Goal: Information Seeking & Learning: Compare options

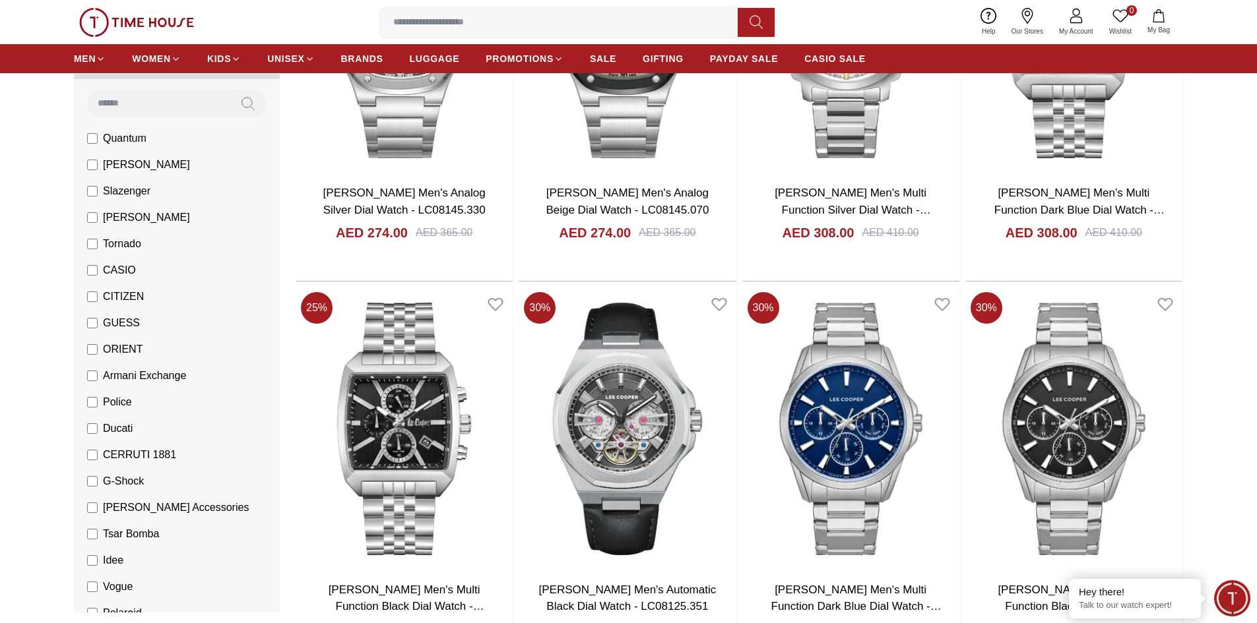
scroll to position [3611, 0]
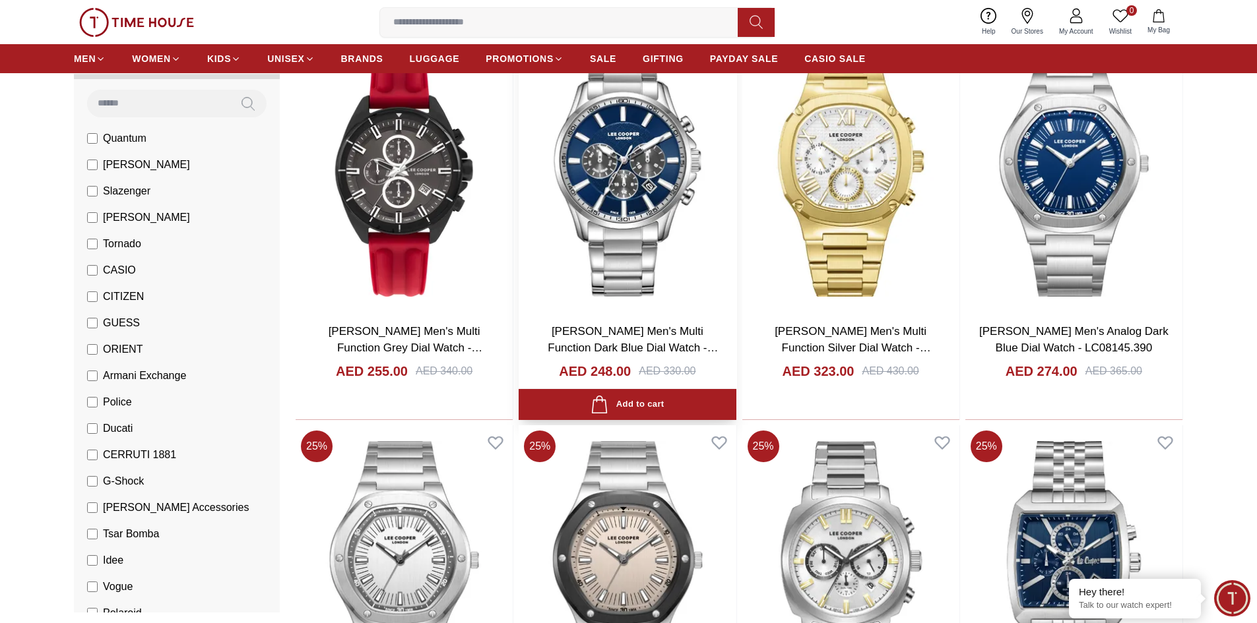
scroll to position [3298, 0]
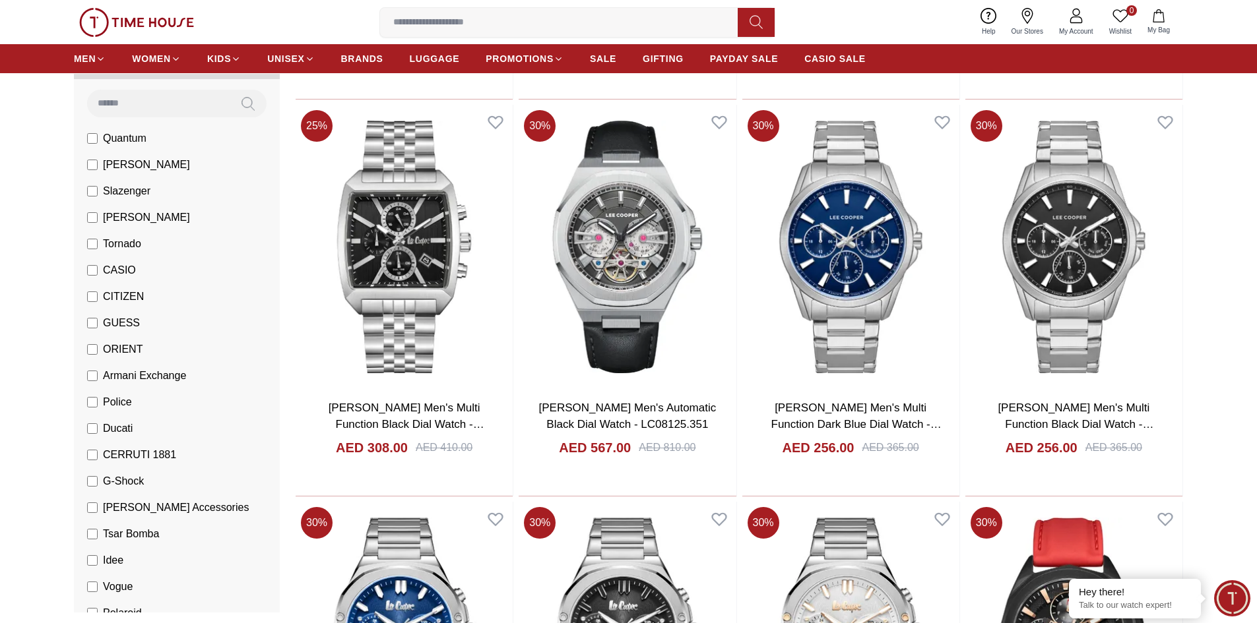
scroll to position [3595, 0]
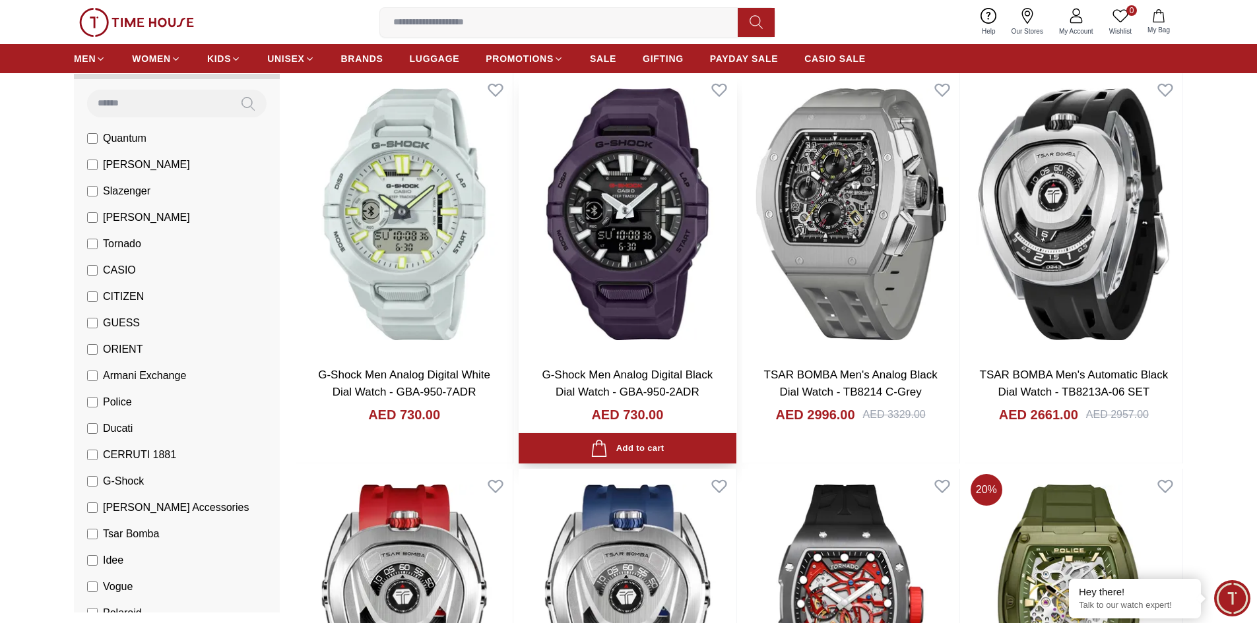
scroll to position [132, 0]
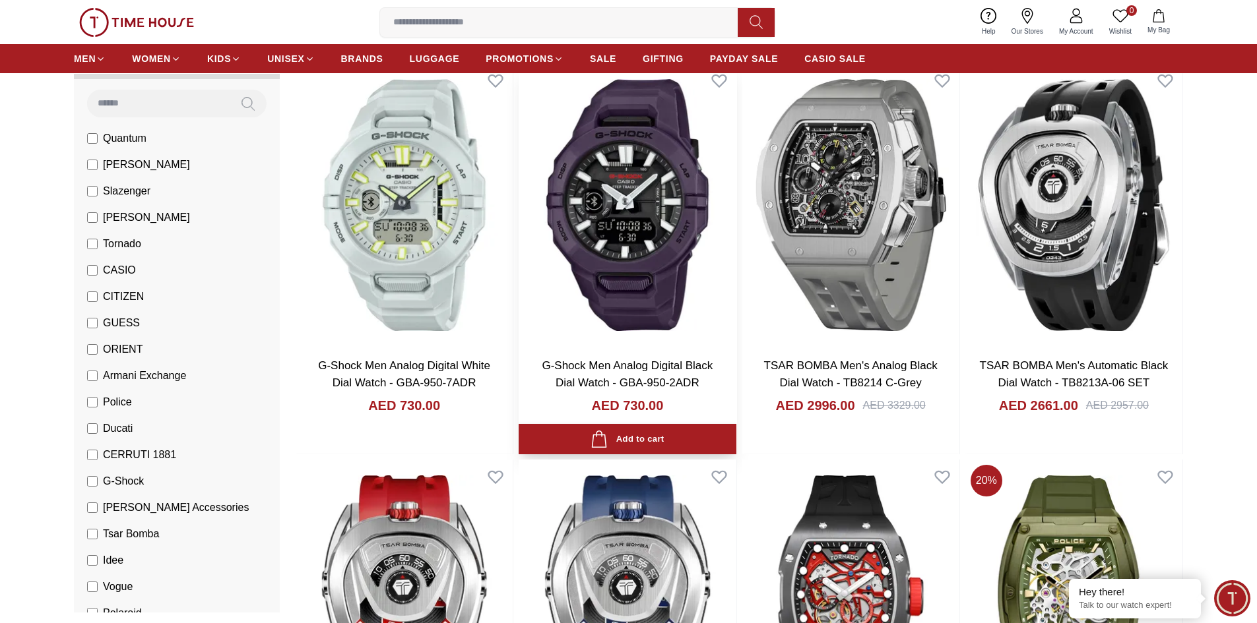
click at [636, 296] on img at bounding box center [627, 205] width 217 height 284
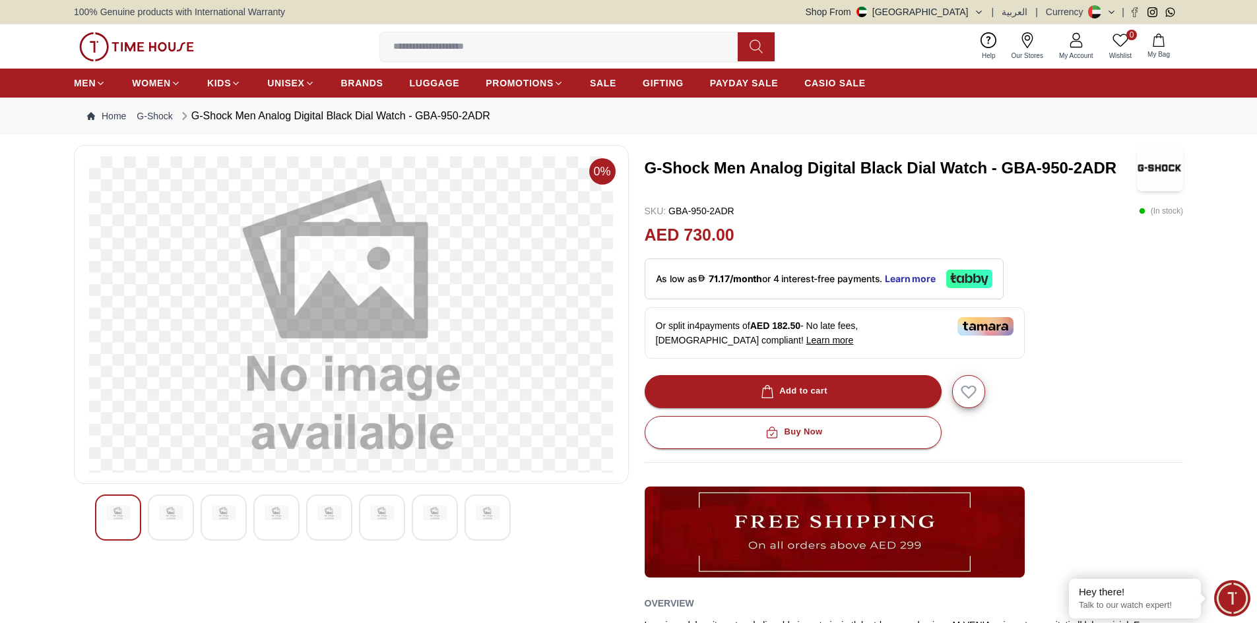
click at [166, 517] on img at bounding box center [171, 513] width 24 height 15
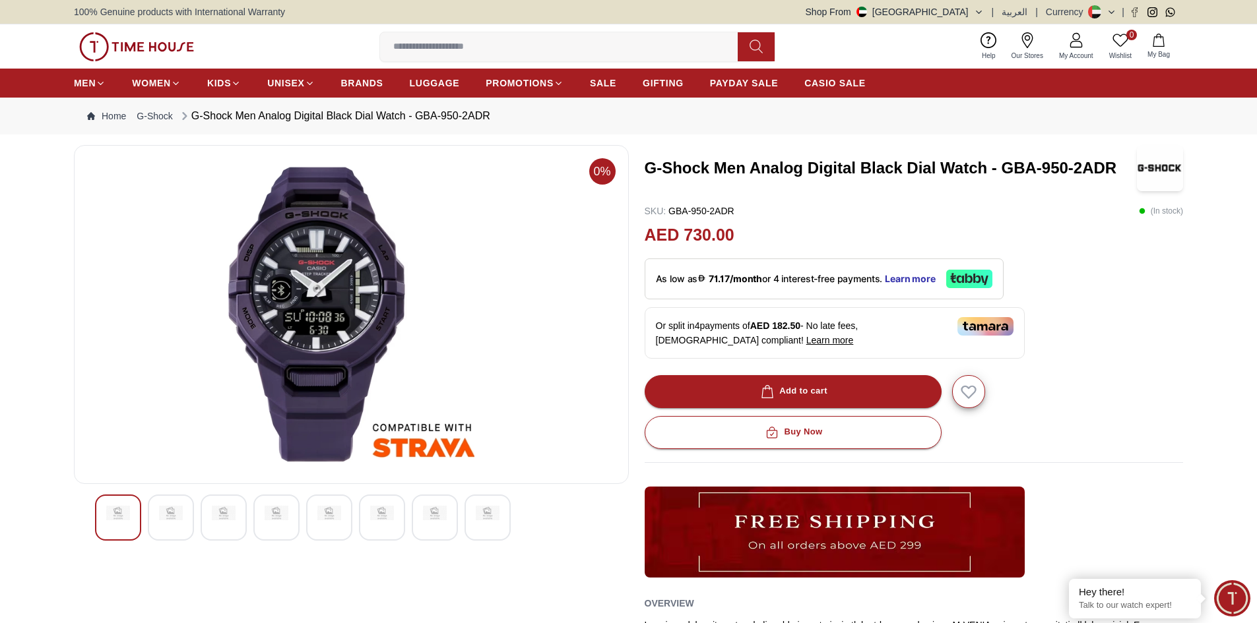
click at [104, 514] on div at bounding box center [118, 518] width 46 height 46
click at [174, 519] on img at bounding box center [171, 513] width 24 height 15
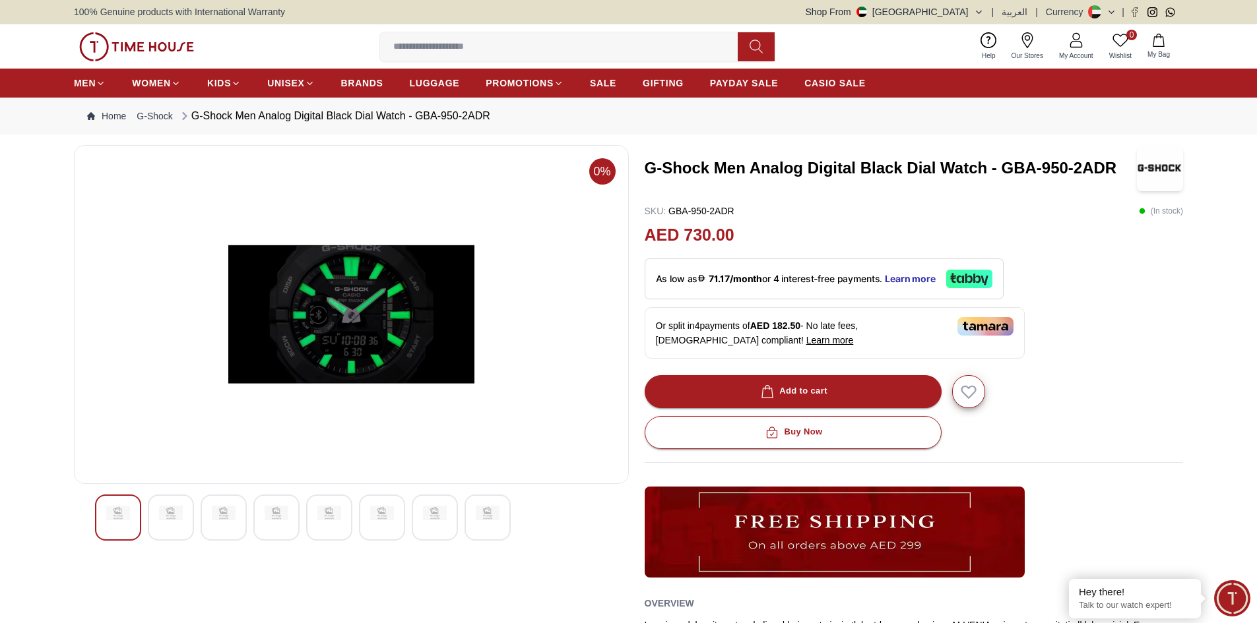
click at [228, 511] on img at bounding box center [224, 513] width 24 height 15
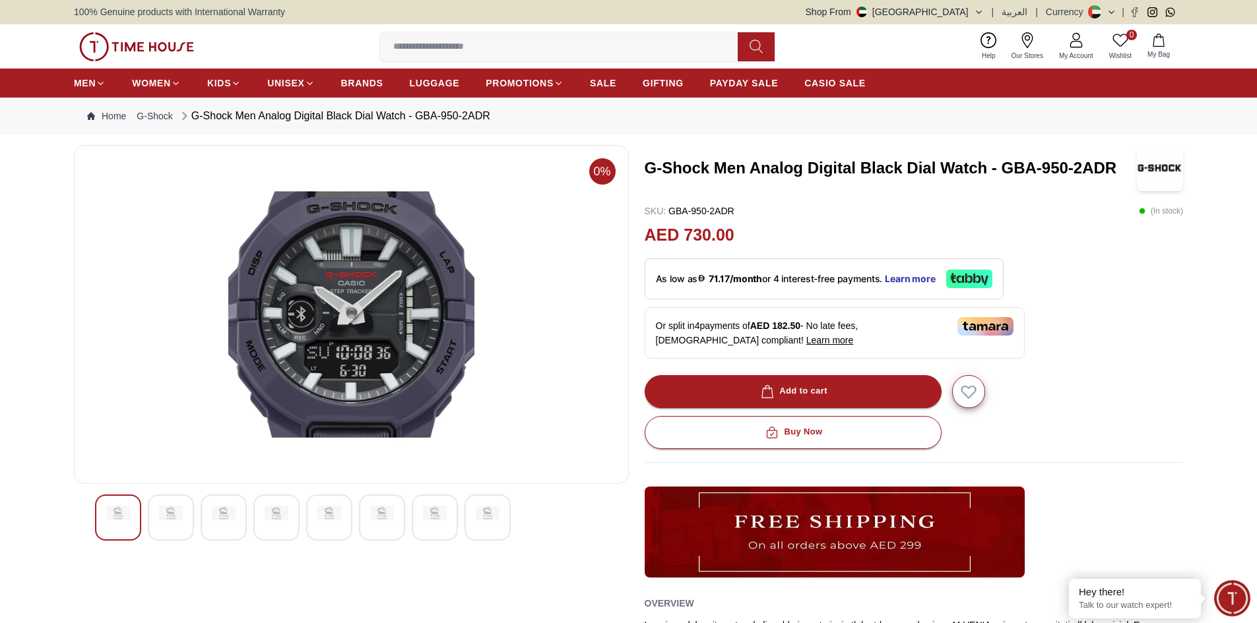
click at [182, 518] on img at bounding box center [171, 513] width 24 height 15
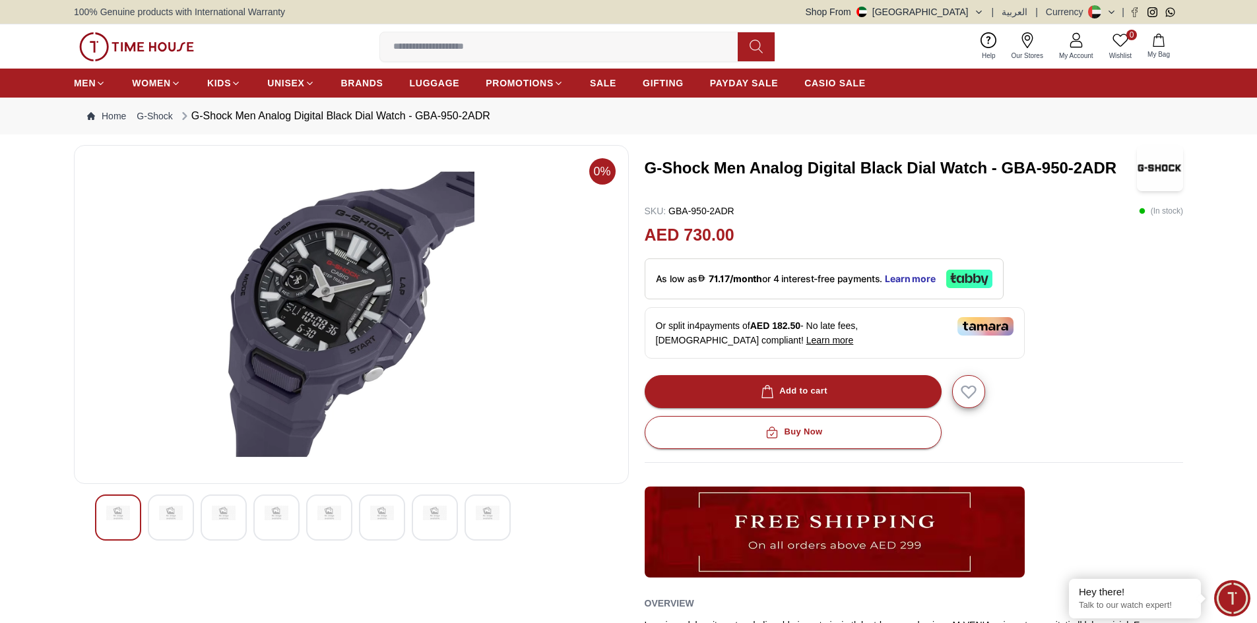
click at [224, 505] on div at bounding box center [224, 518] width 46 height 46
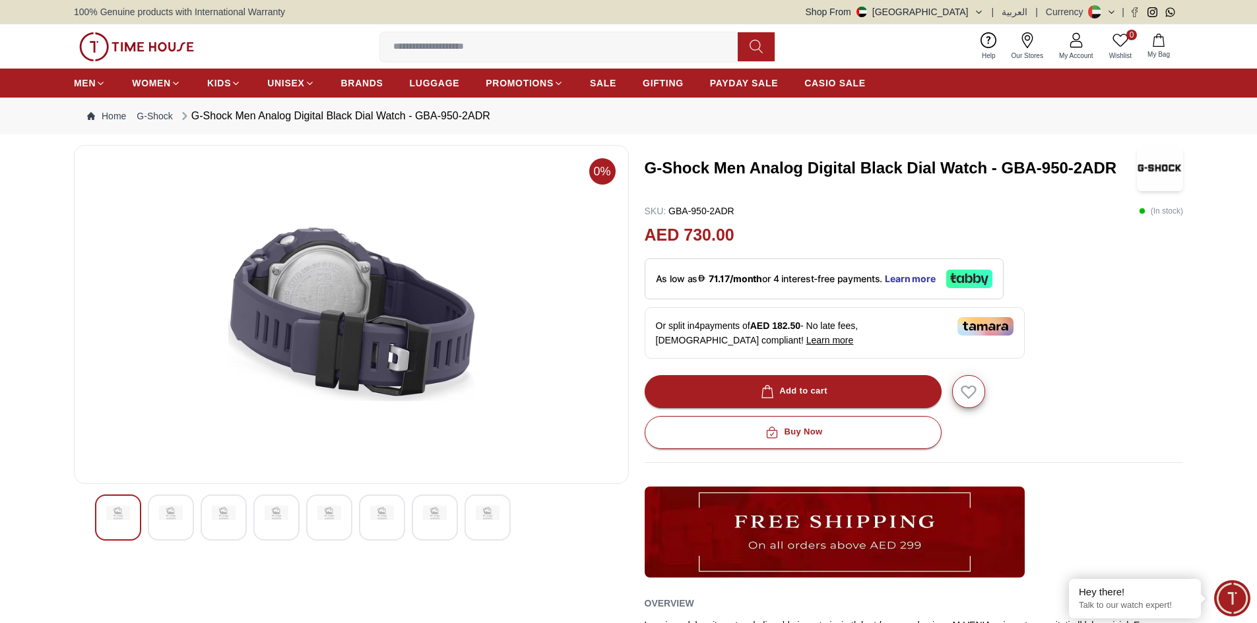
click at [210, 516] on div at bounding box center [224, 518] width 46 height 46
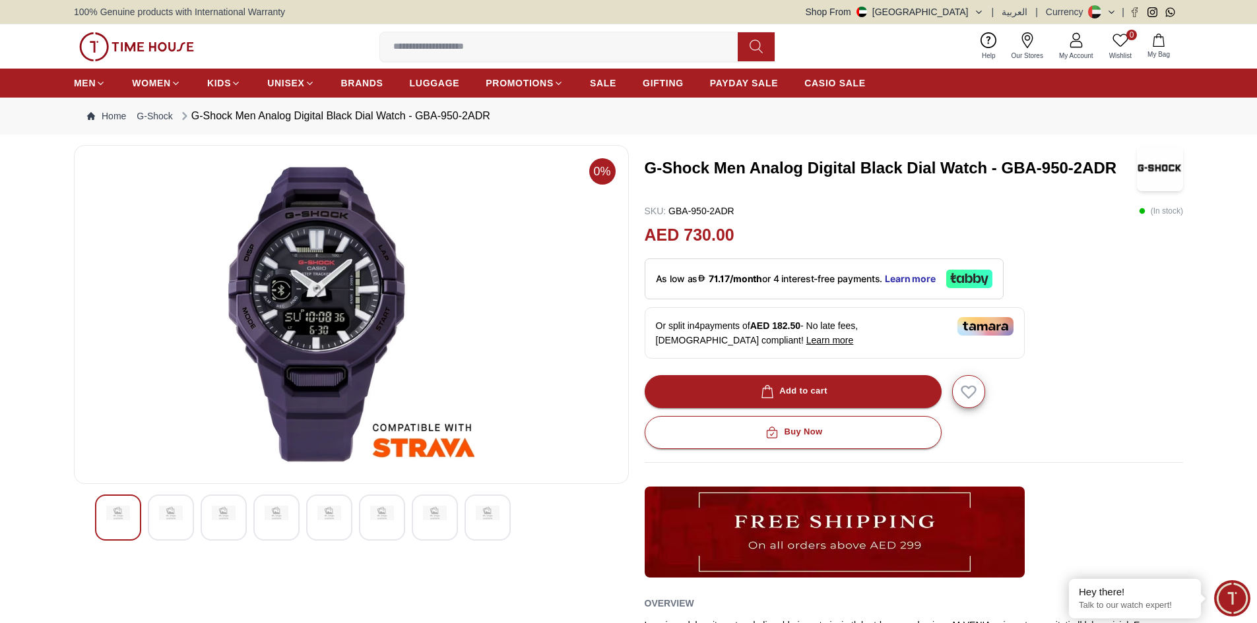
click at [216, 518] on img at bounding box center [224, 513] width 24 height 15
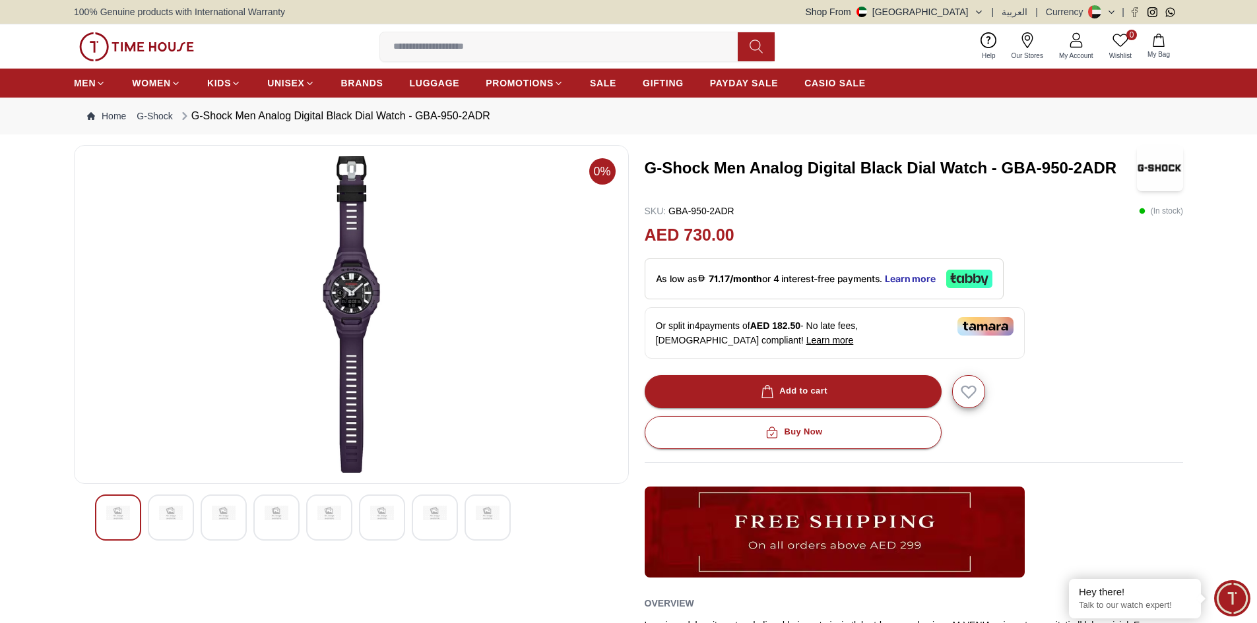
click at [272, 520] on div at bounding box center [276, 518] width 46 height 46
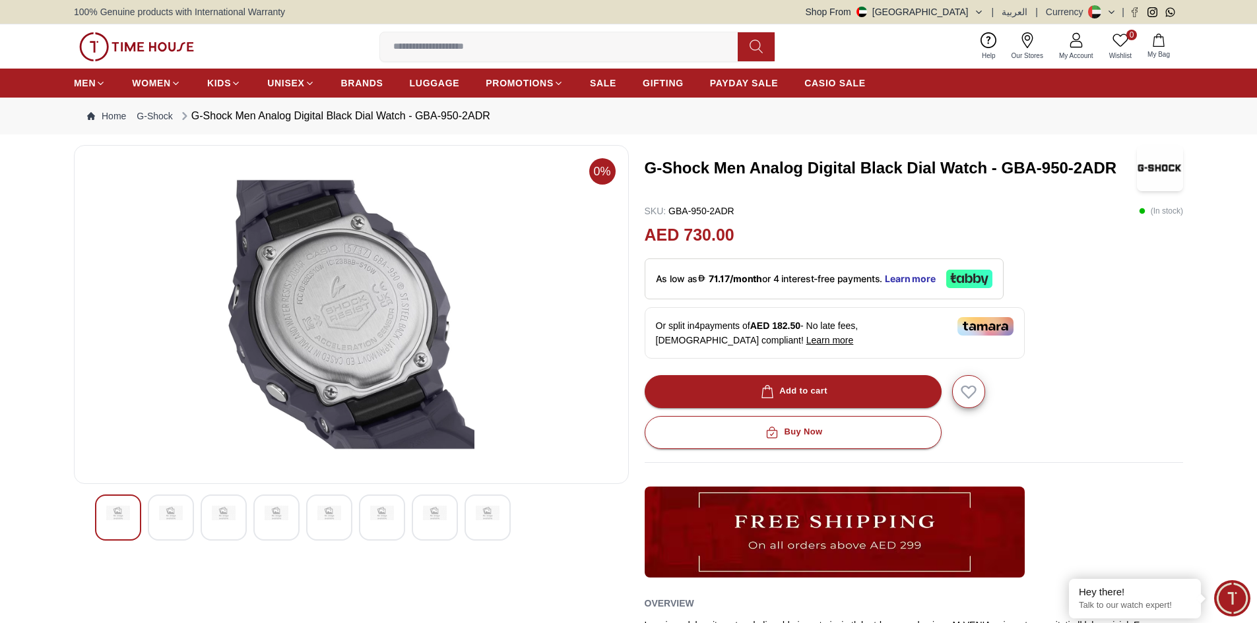
click at [319, 522] on div at bounding box center [329, 518] width 46 height 46
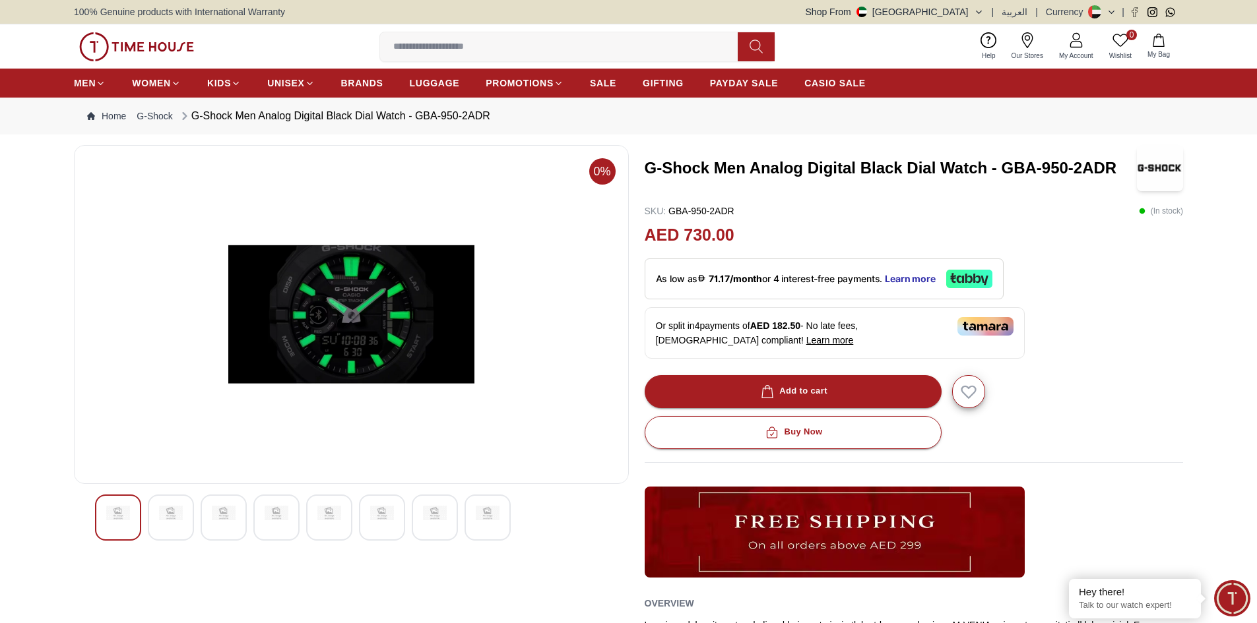
click at [380, 517] on img at bounding box center [382, 513] width 24 height 15
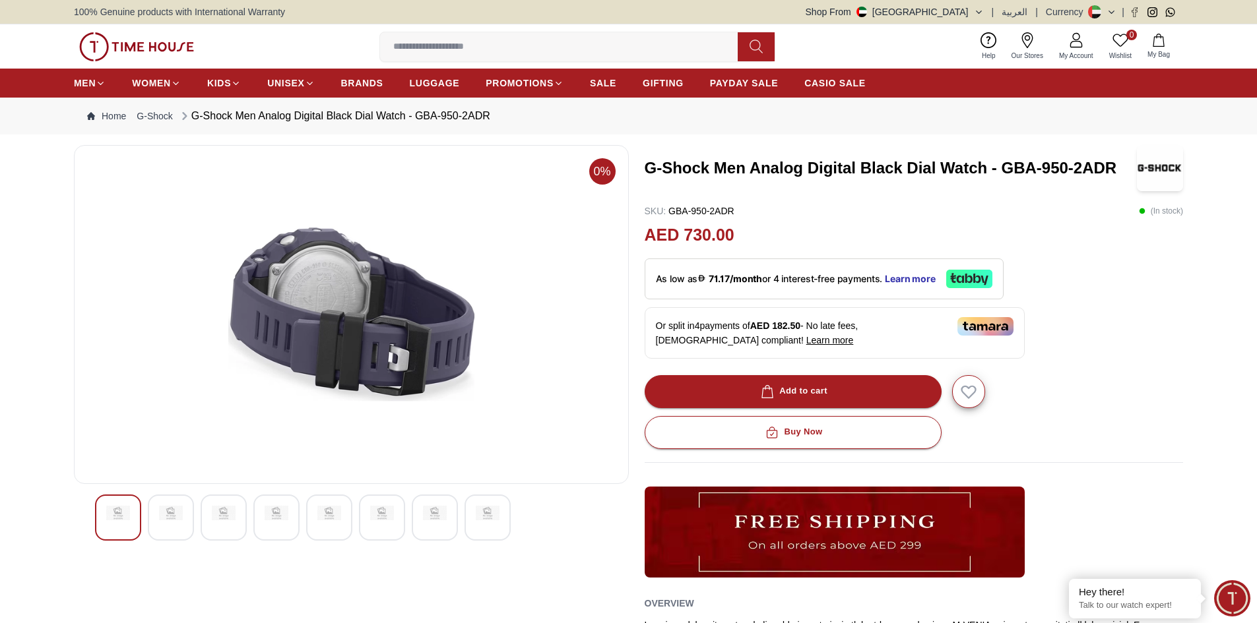
click at [433, 516] on img at bounding box center [435, 513] width 24 height 15
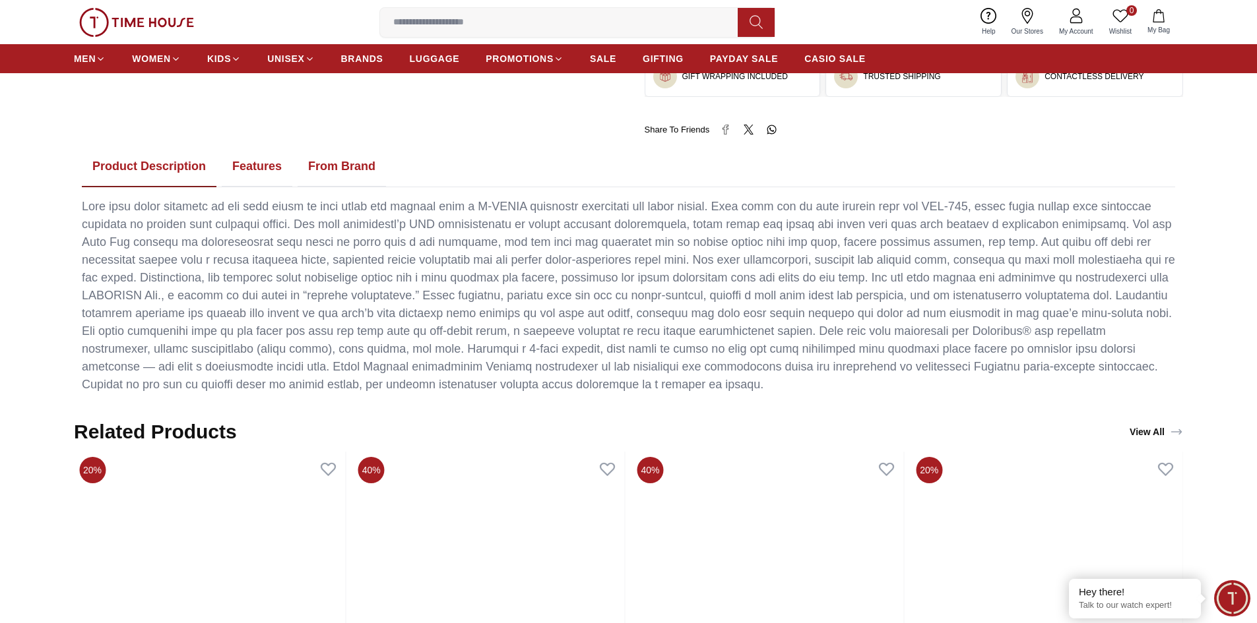
scroll to position [858, 0]
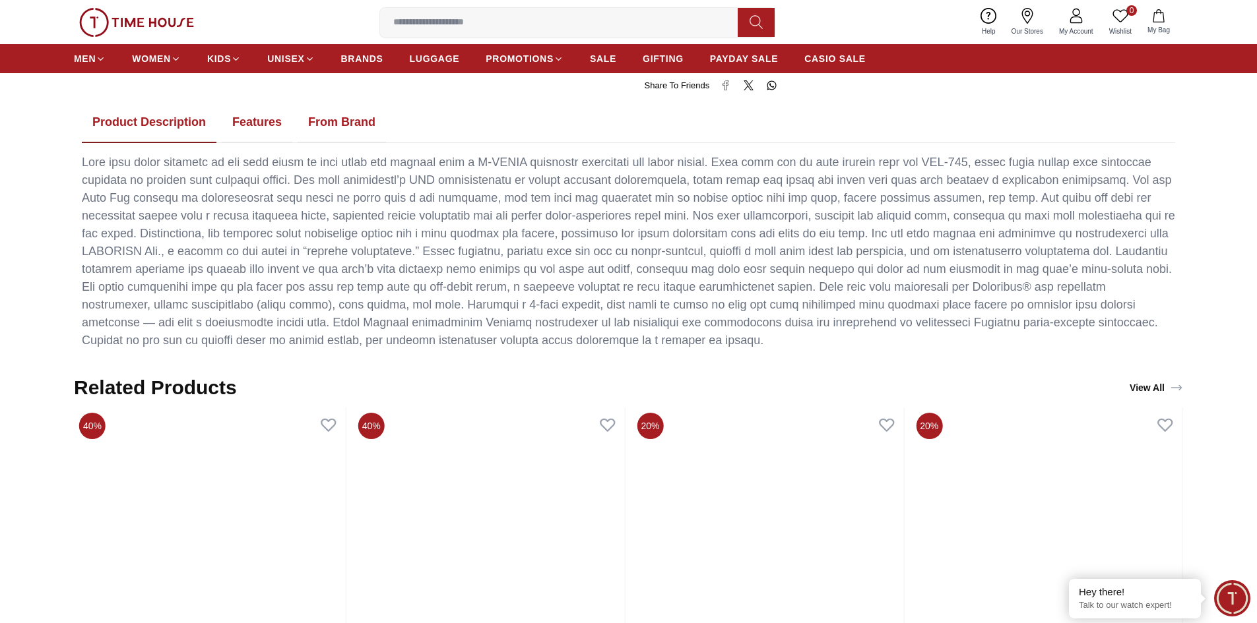
click at [275, 128] on button "Features" at bounding box center [257, 122] width 71 height 41
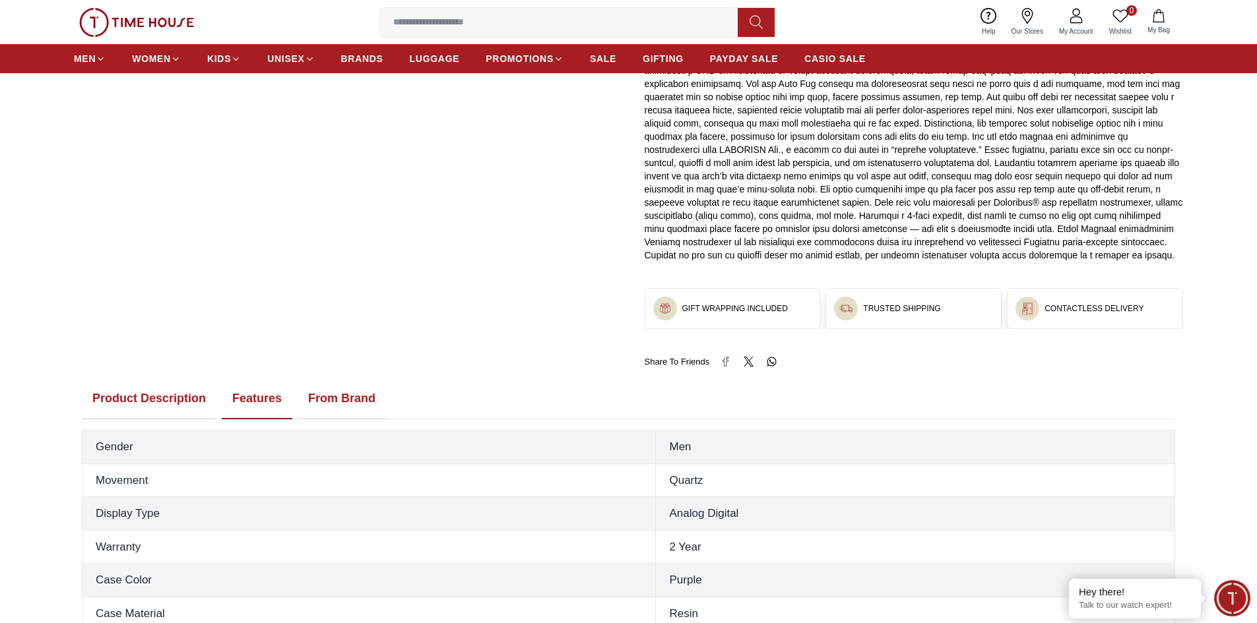
scroll to position [396, 0]
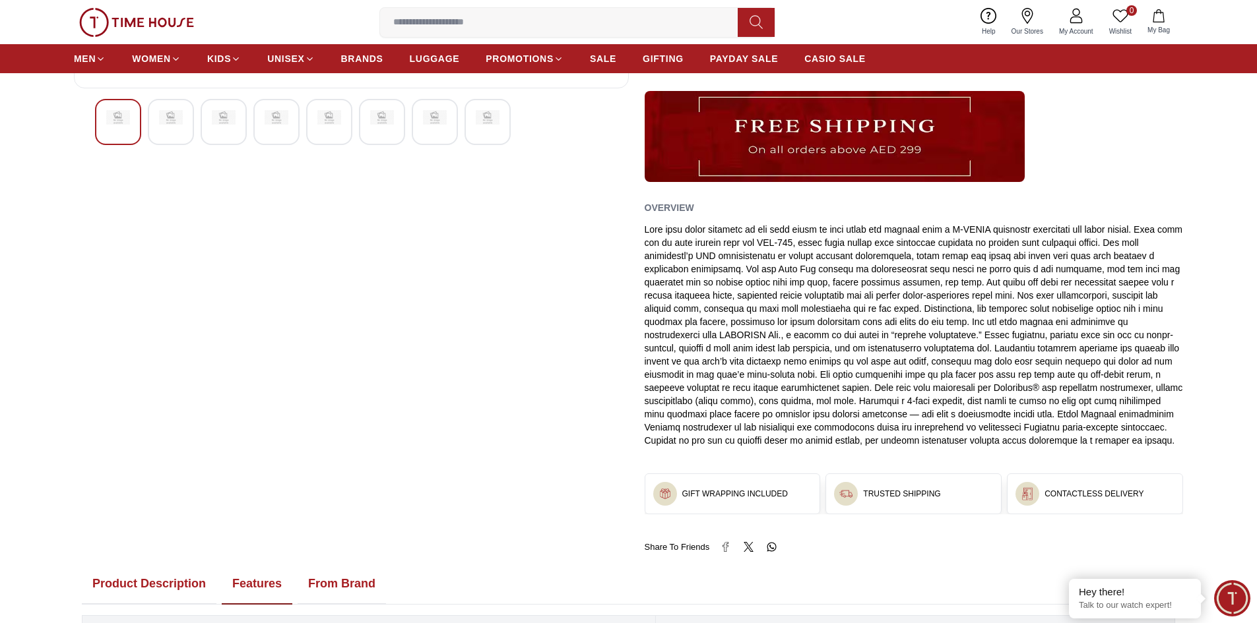
click at [334, 580] on button "From Brand" at bounding box center [342, 584] width 88 height 41
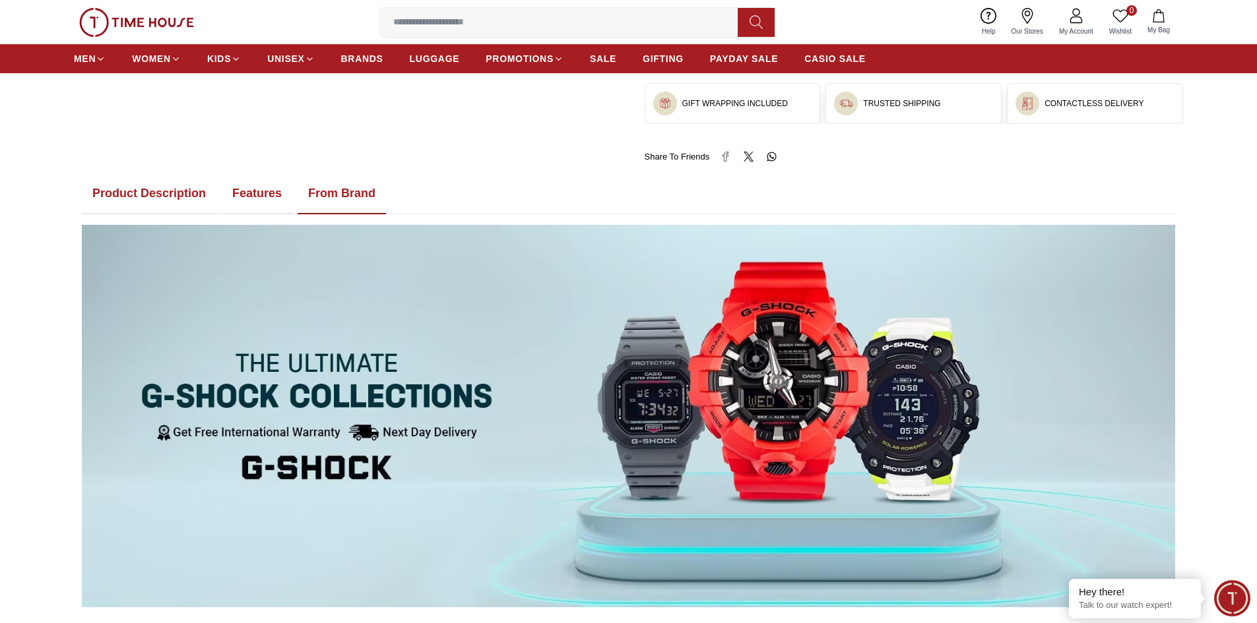
scroll to position [594, 0]
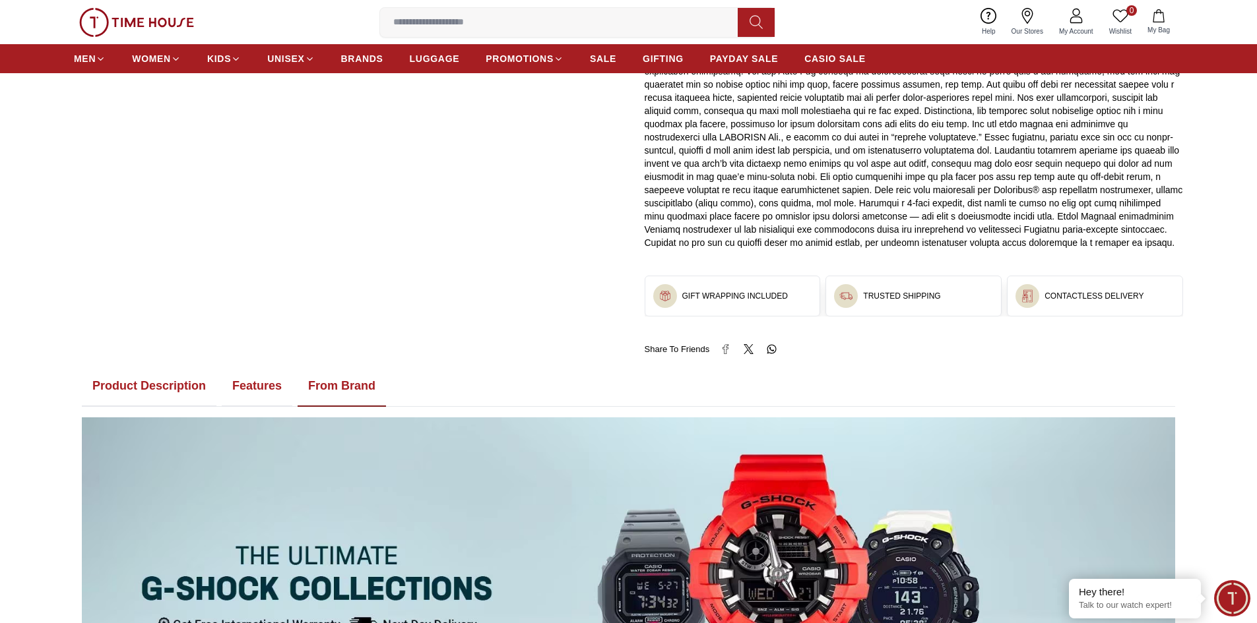
click at [170, 396] on button "Product Description" at bounding box center [149, 386] width 135 height 41
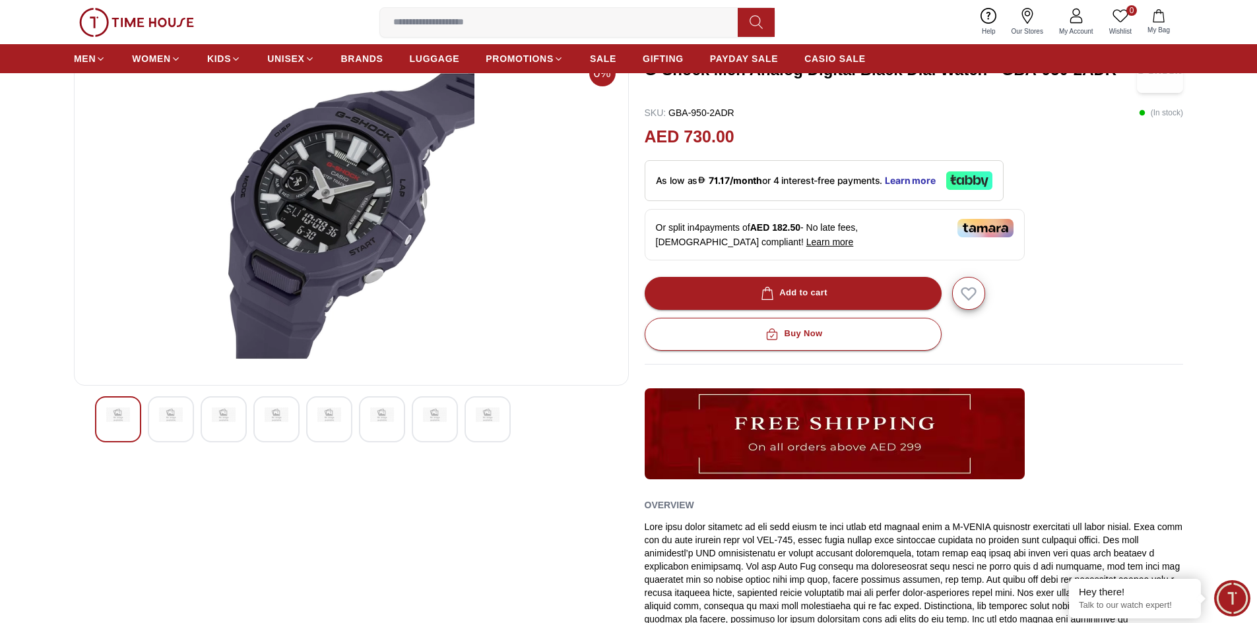
scroll to position [0, 0]
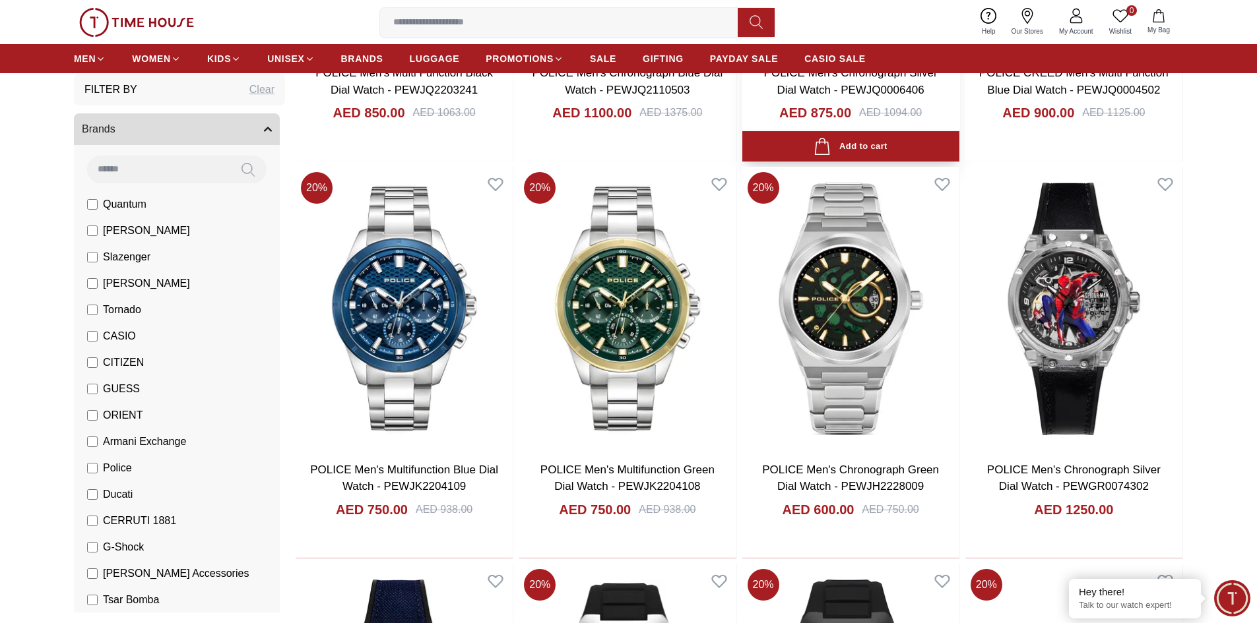
scroll to position [1253, 0]
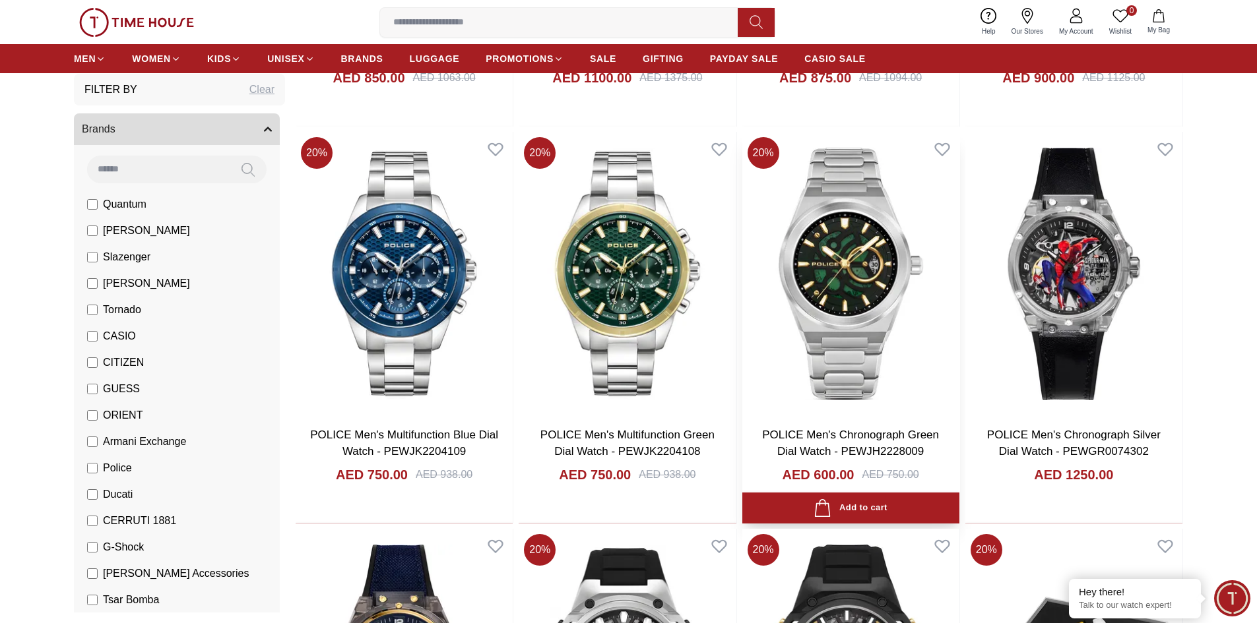
click at [830, 365] on img at bounding box center [850, 274] width 217 height 284
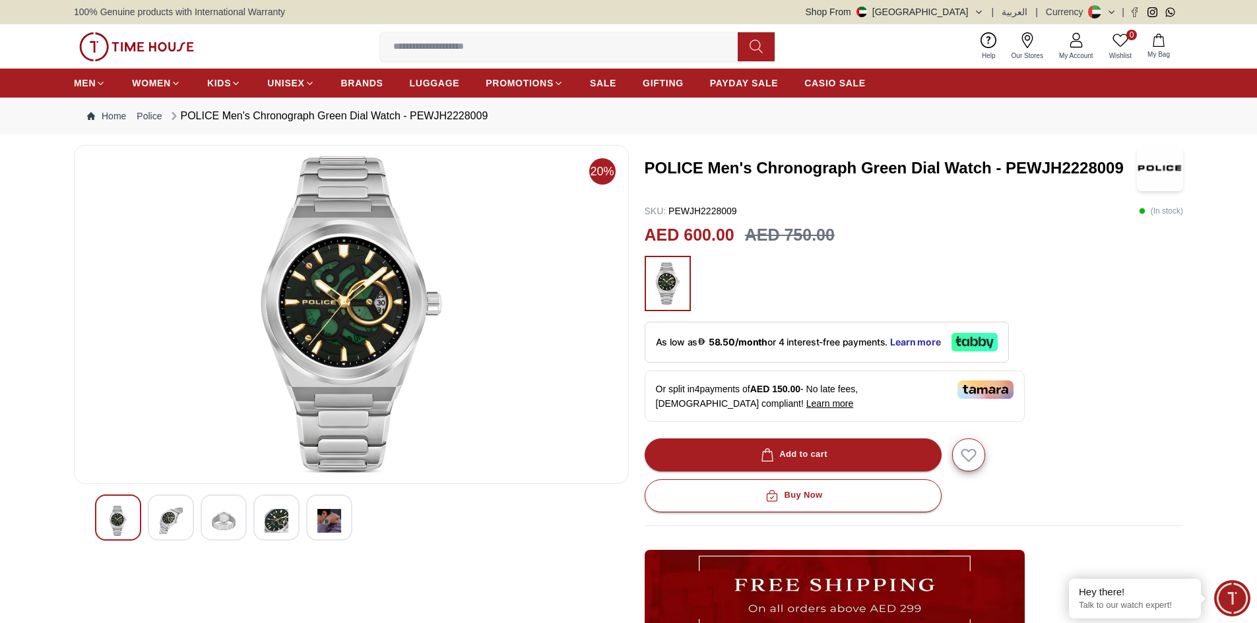
click at [365, 314] on img at bounding box center [351, 314] width 532 height 317
click at [157, 527] on div at bounding box center [171, 518] width 46 height 46
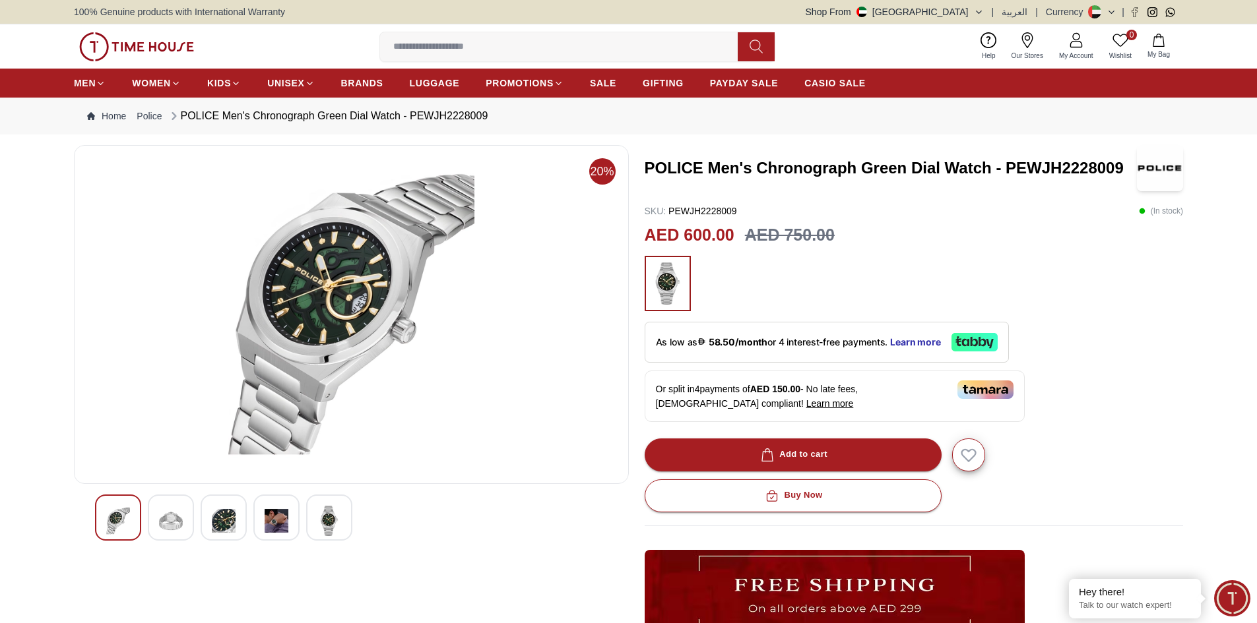
click at [226, 522] on img at bounding box center [224, 521] width 24 height 30
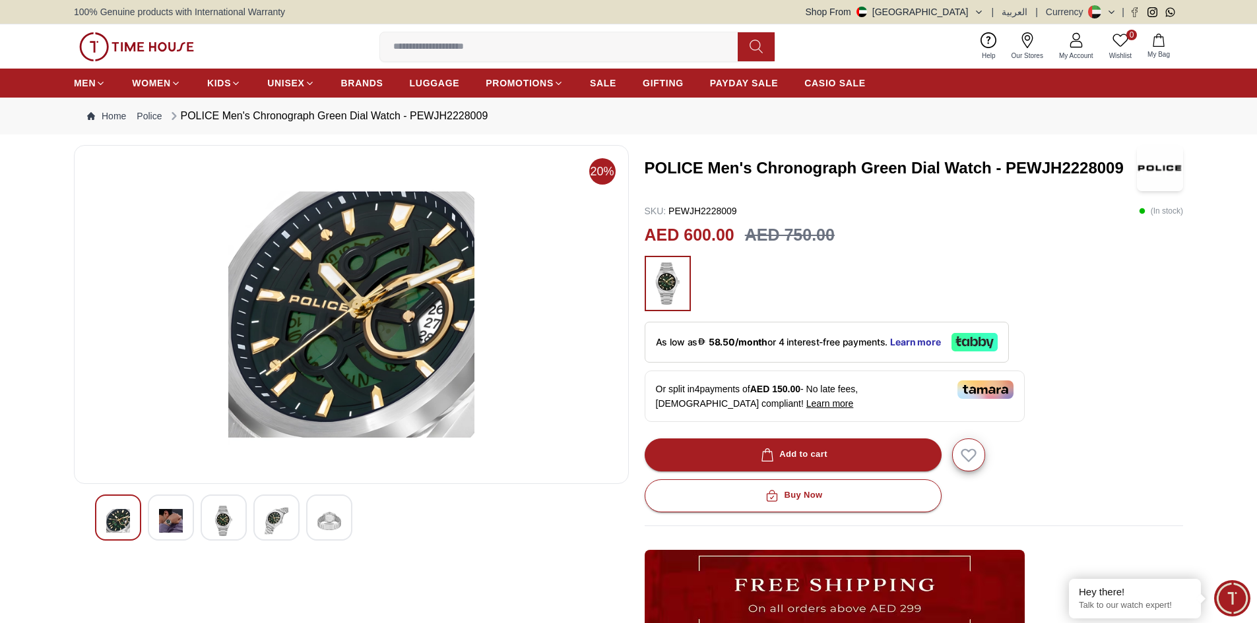
click at [282, 523] on img at bounding box center [277, 521] width 24 height 30
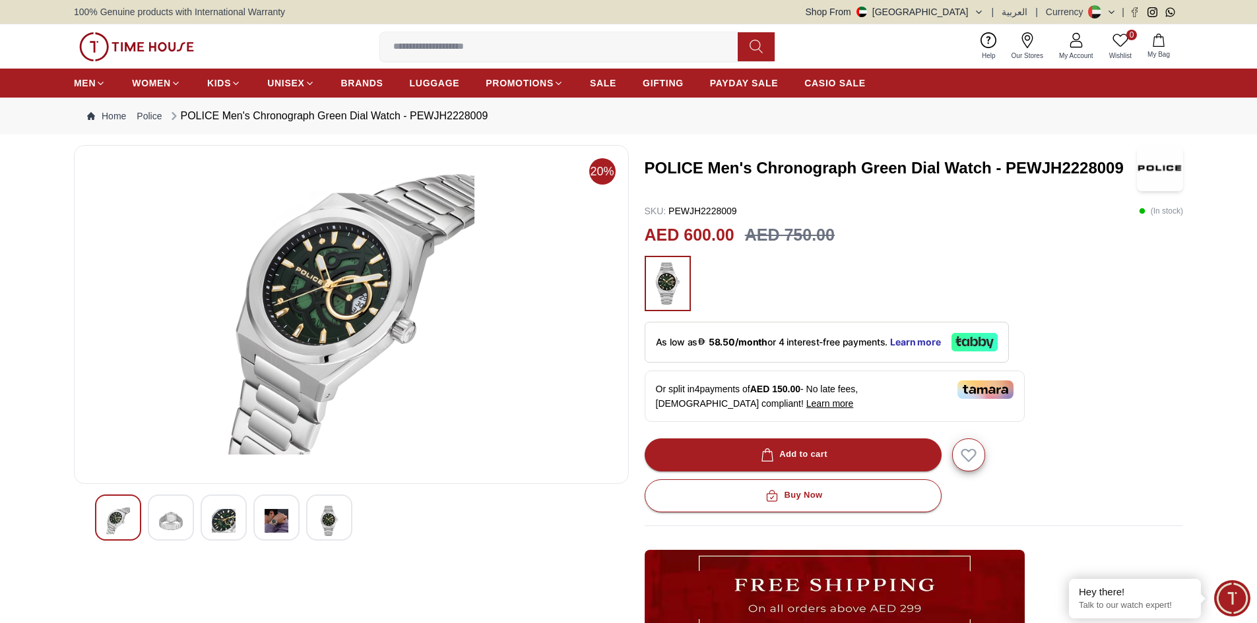
click at [331, 524] on img at bounding box center [329, 521] width 24 height 30
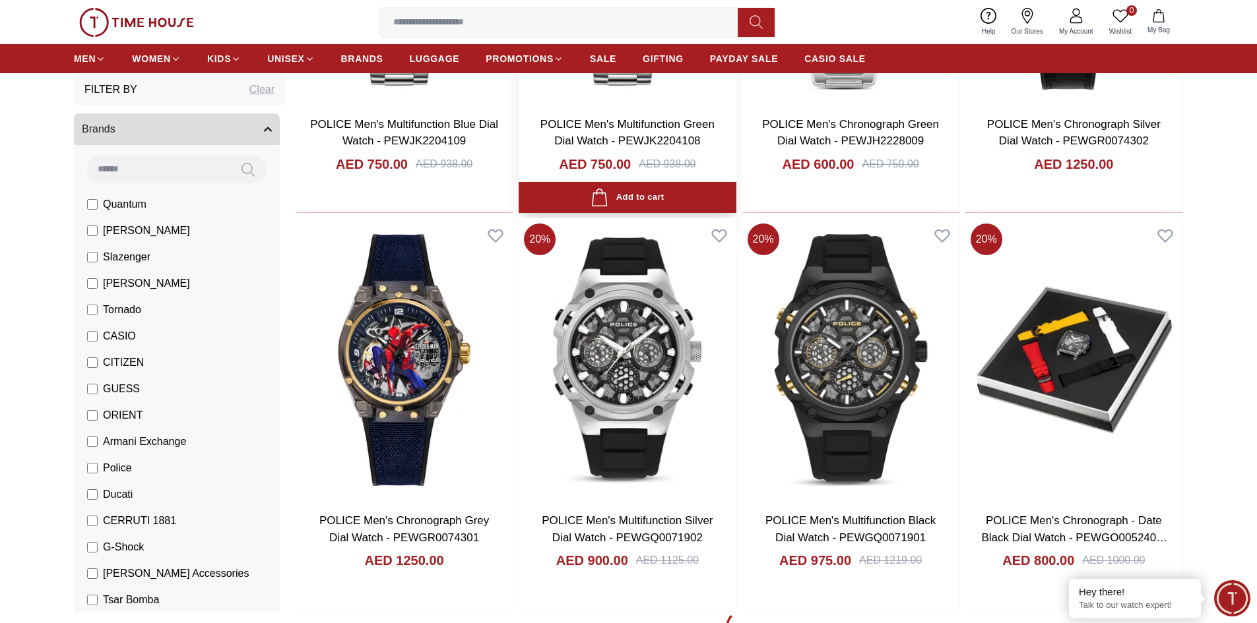
scroll to position [1583, 0]
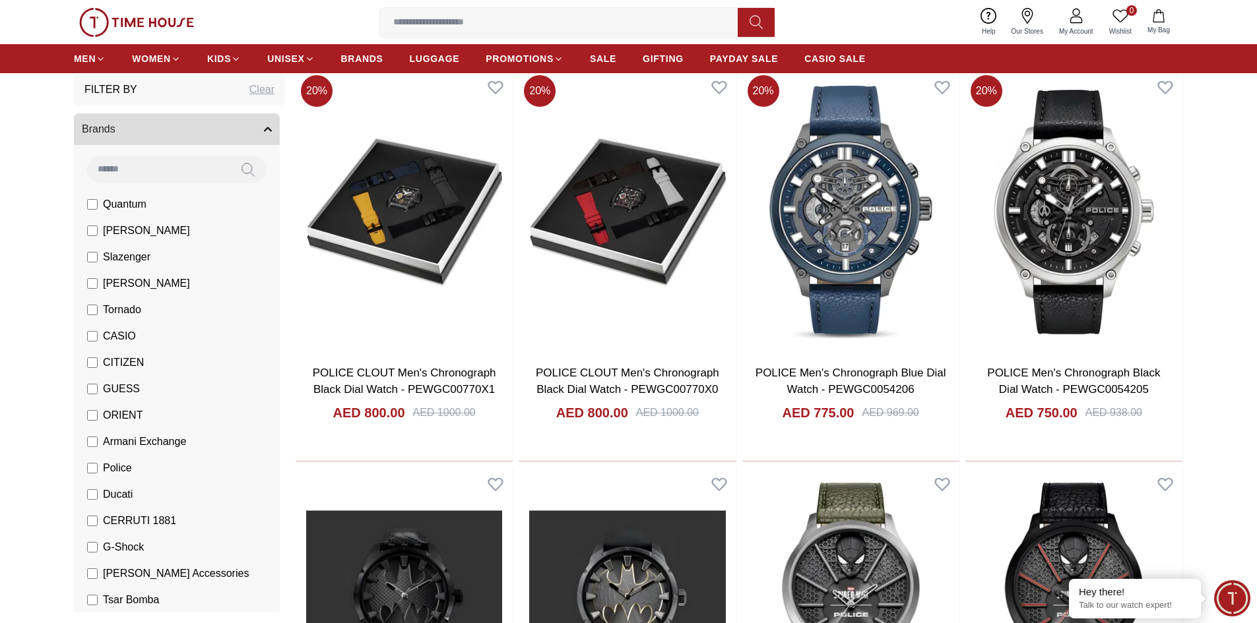
scroll to position [3166, 0]
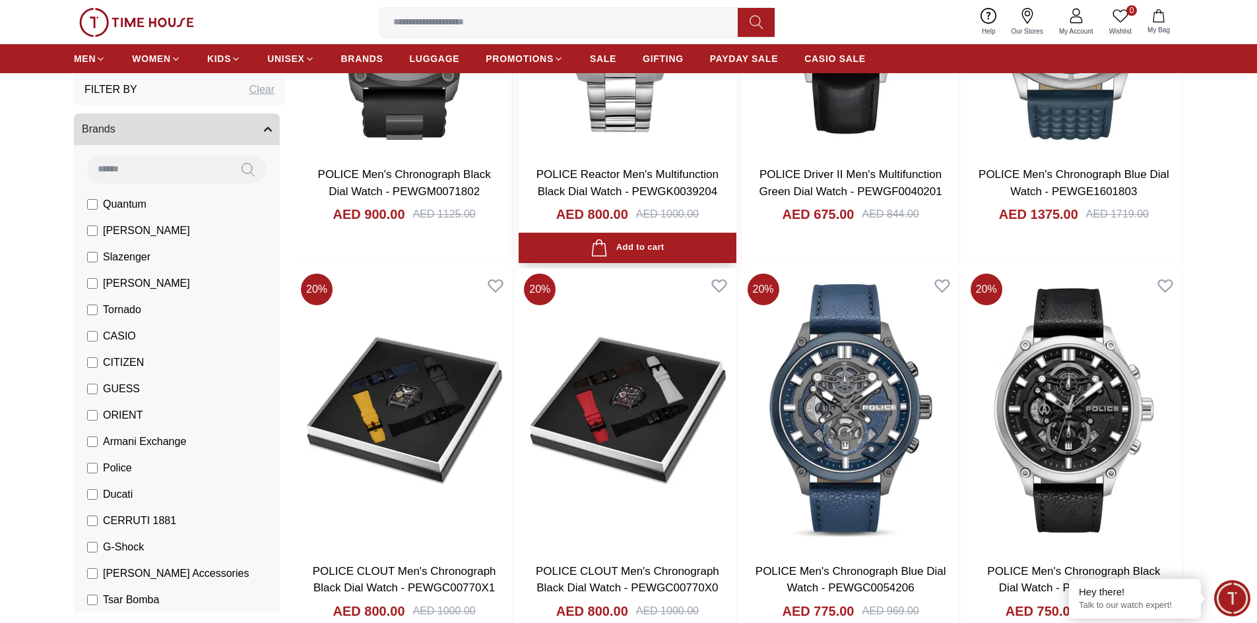
scroll to position [2441, 0]
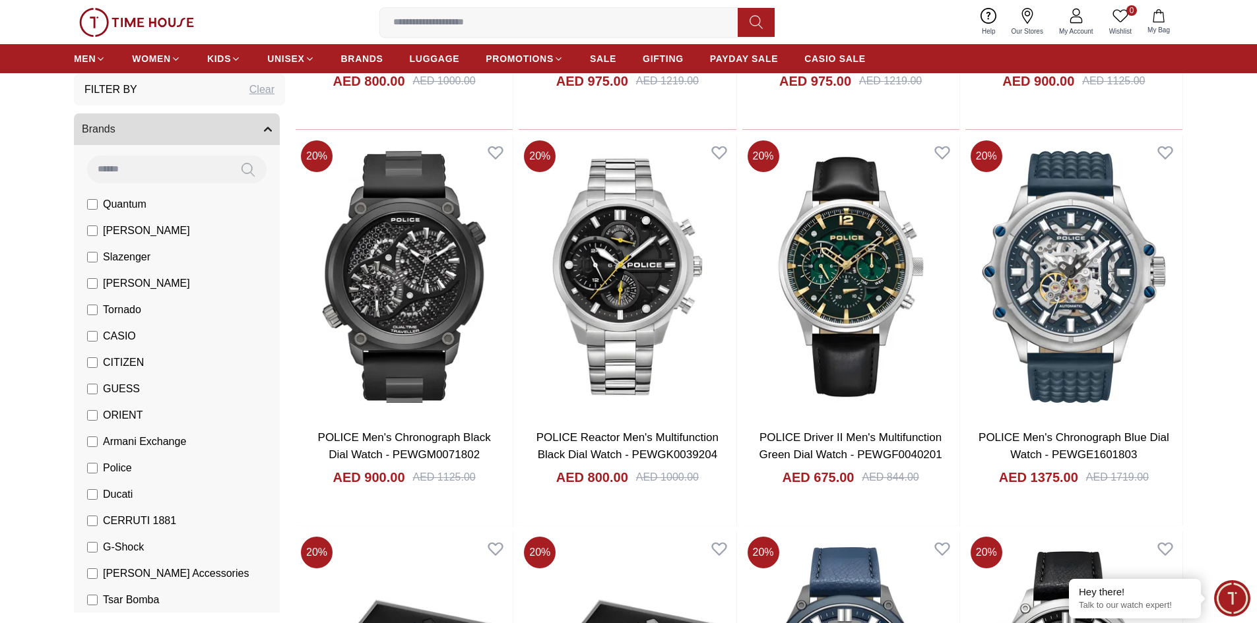
click at [117, 462] on span "Police" at bounding box center [117, 468] width 29 height 16
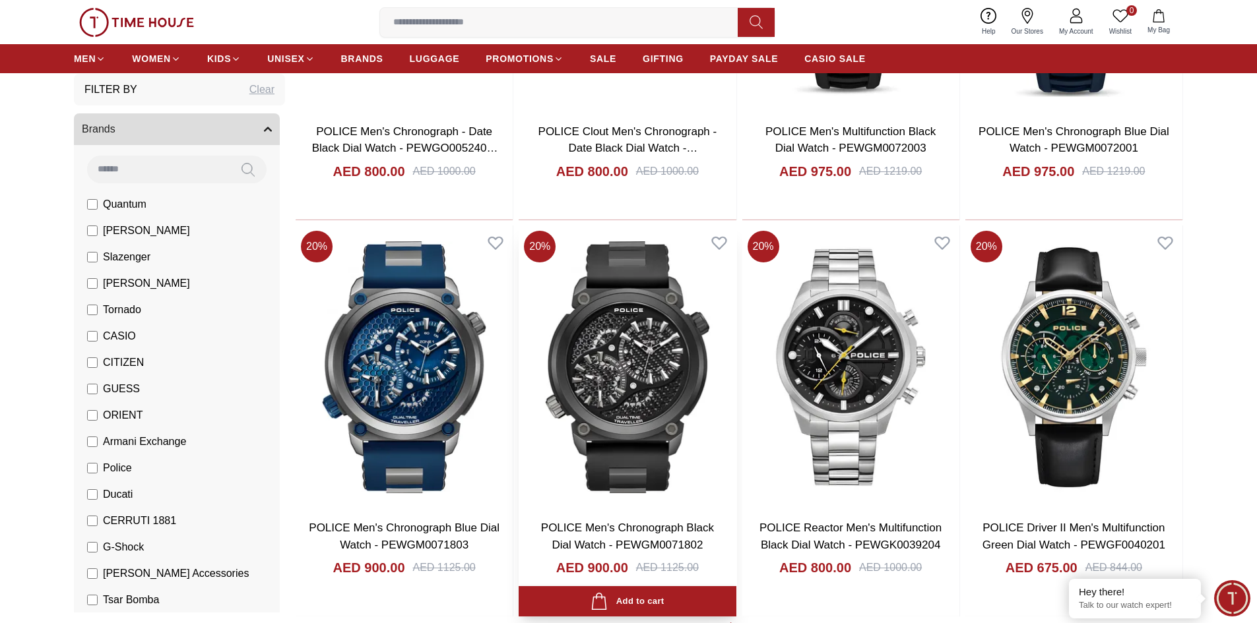
scroll to position [1649, 0]
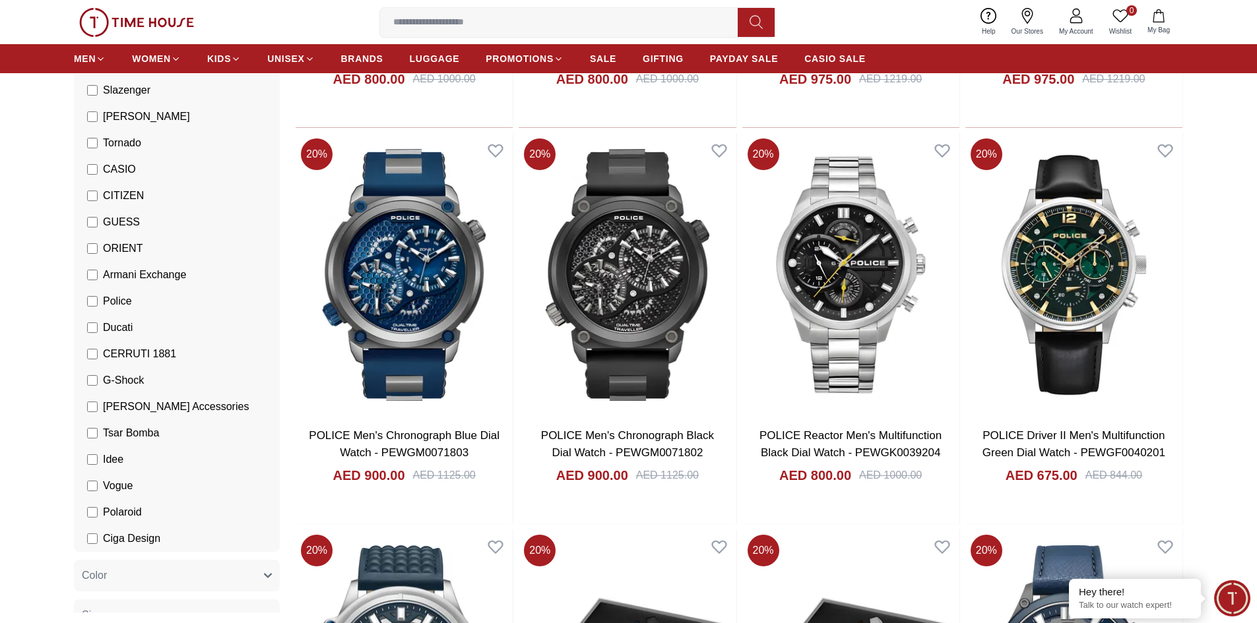
scroll to position [198, 0]
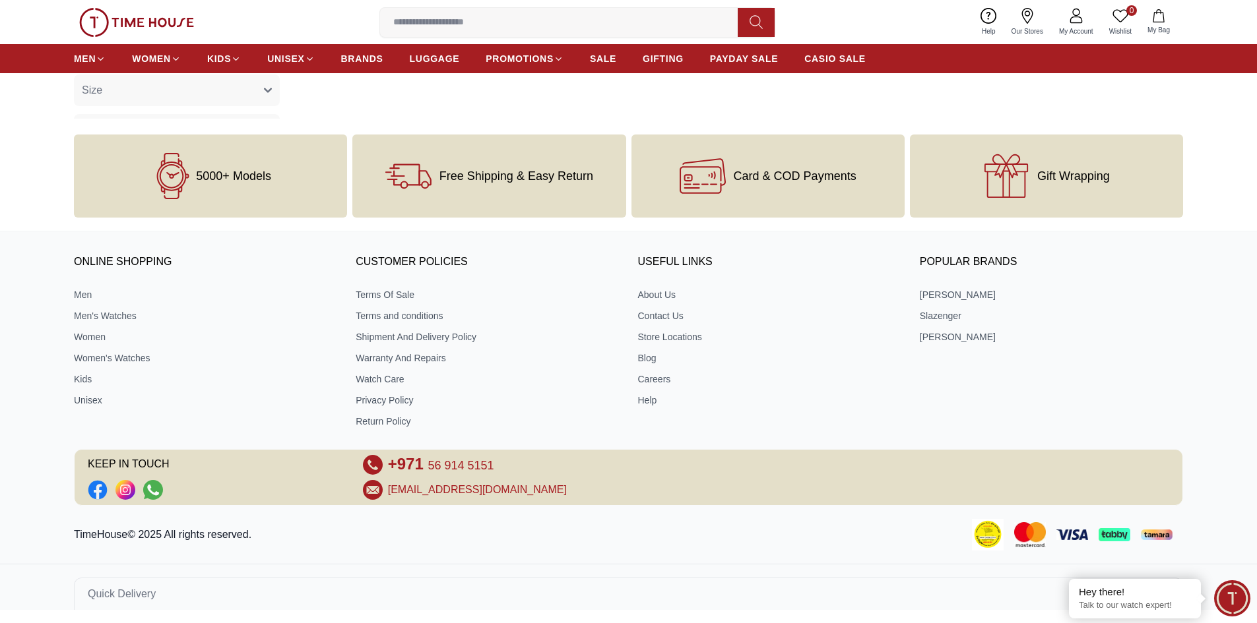
scroll to position [568, 0]
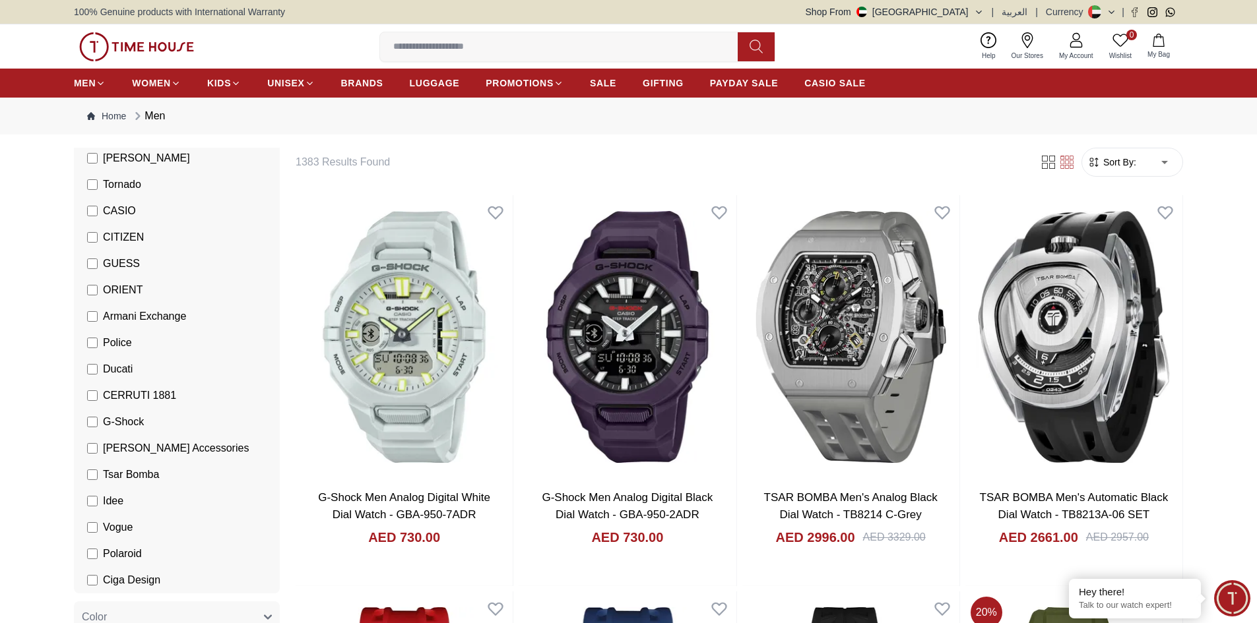
scroll to position [198, 0]
click at [117, 265] on span "GUESS" at bounding box center [121, 265] width 37 height 16
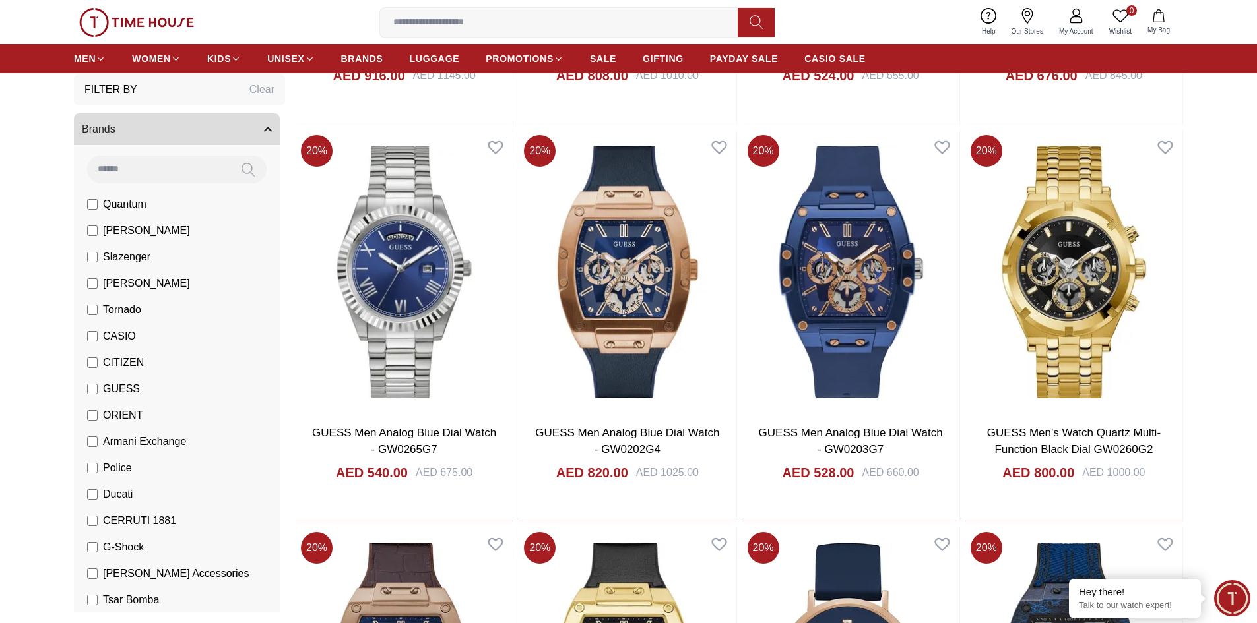
click at [135, 285] on span "[PERSON_NAME]" at bounding box center [146, 284] width 87 height 16
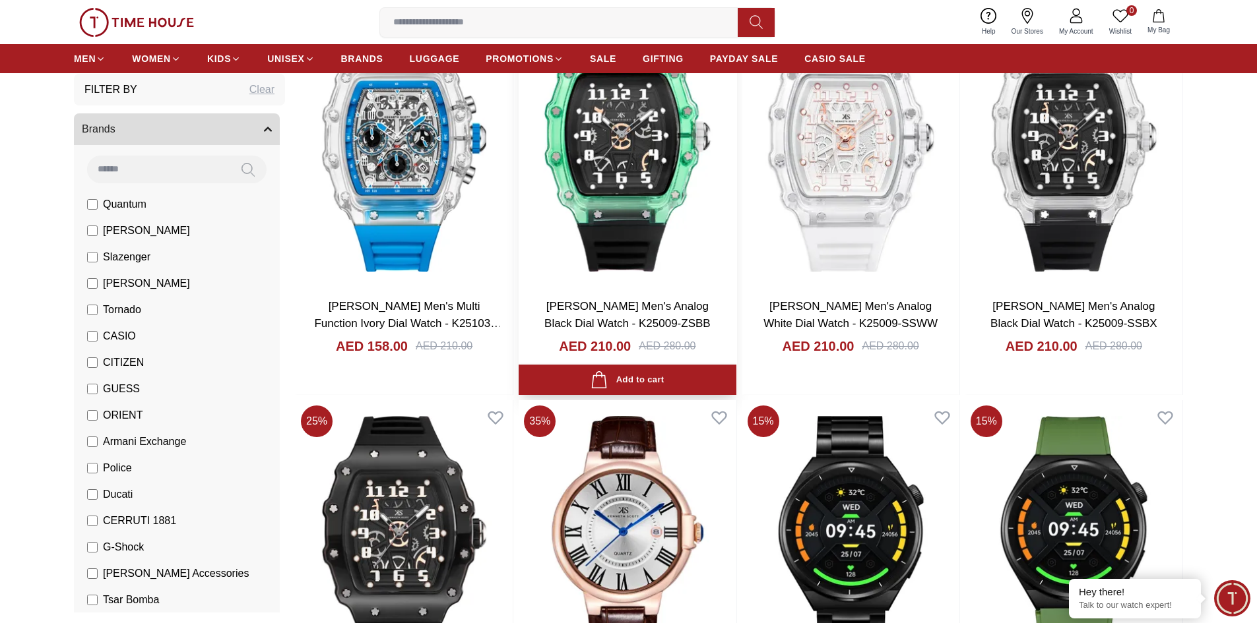
scroll to position [1055, 0]
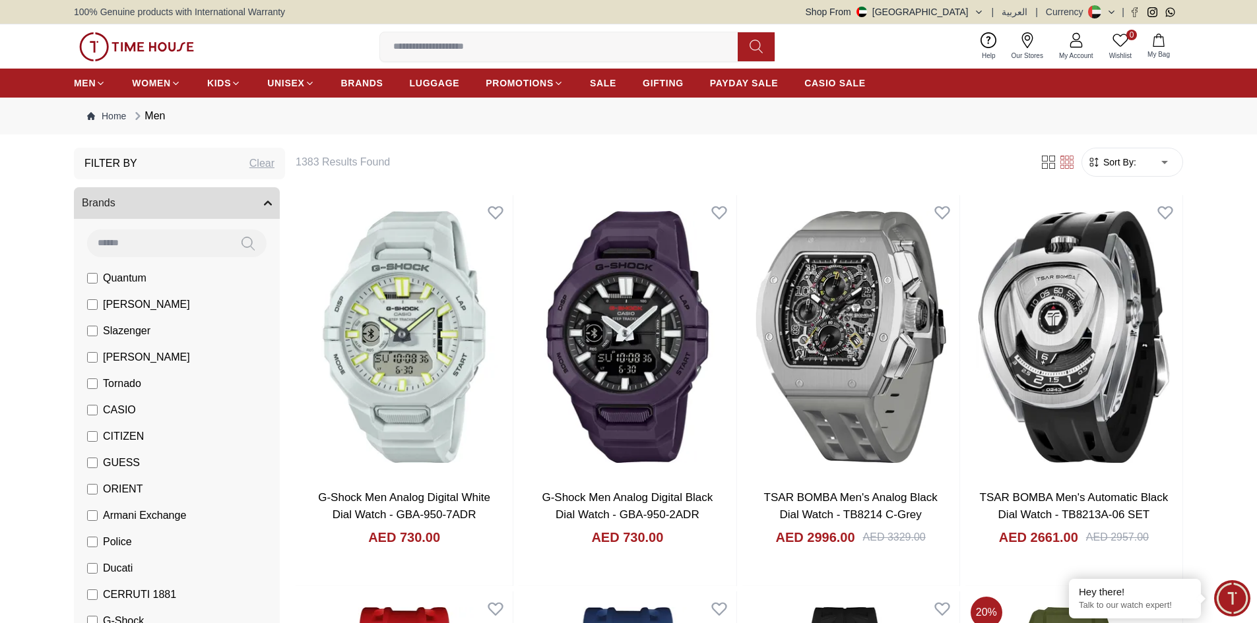
click at [162, 516] on span "Armani Exchange" at bounding box center [144, 516] width 83 height 16
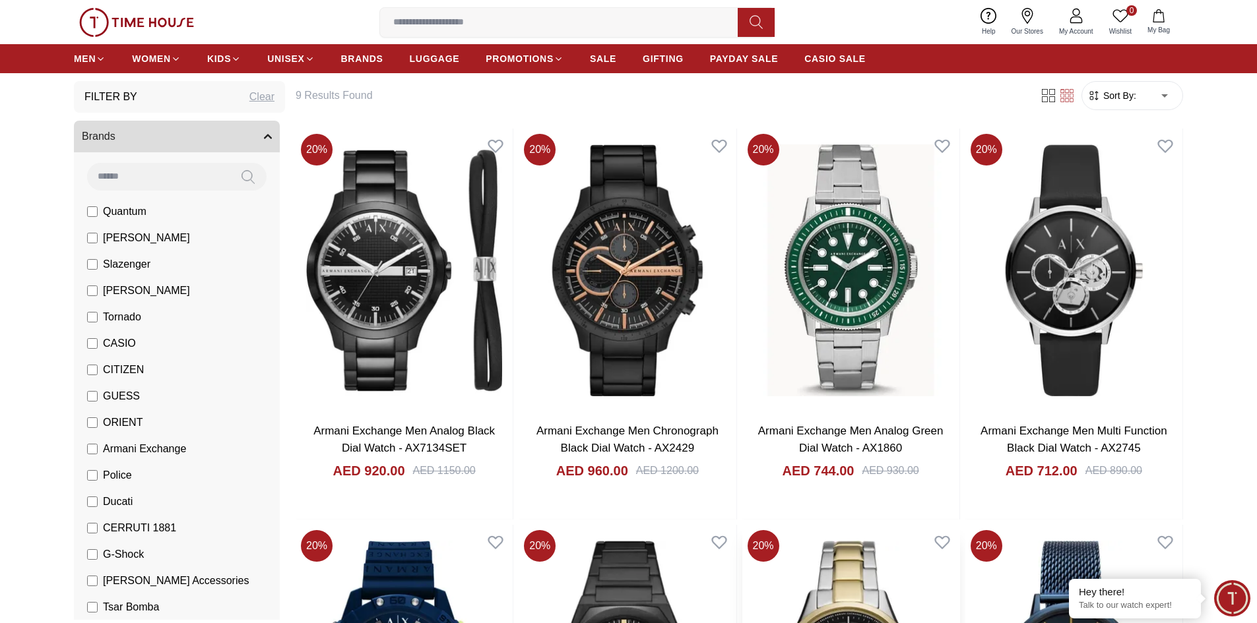
scroll to position [66, 0]
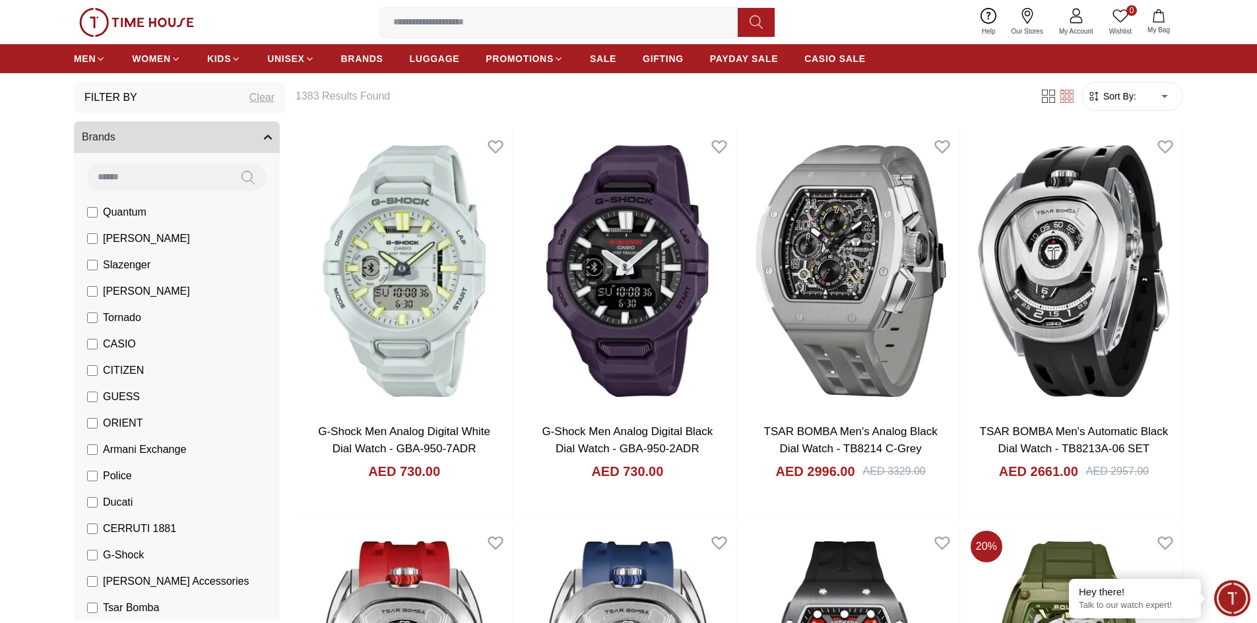
click at [173, 171] on input at bounding box center [158, 177] width 142 height 26
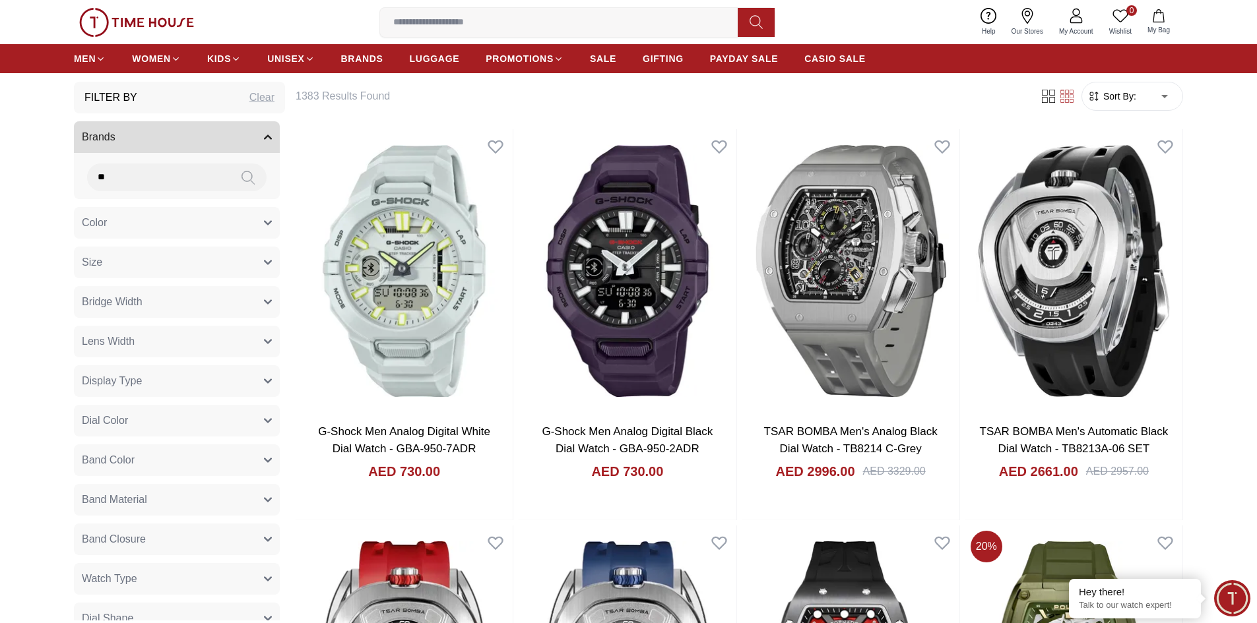
type input "*"
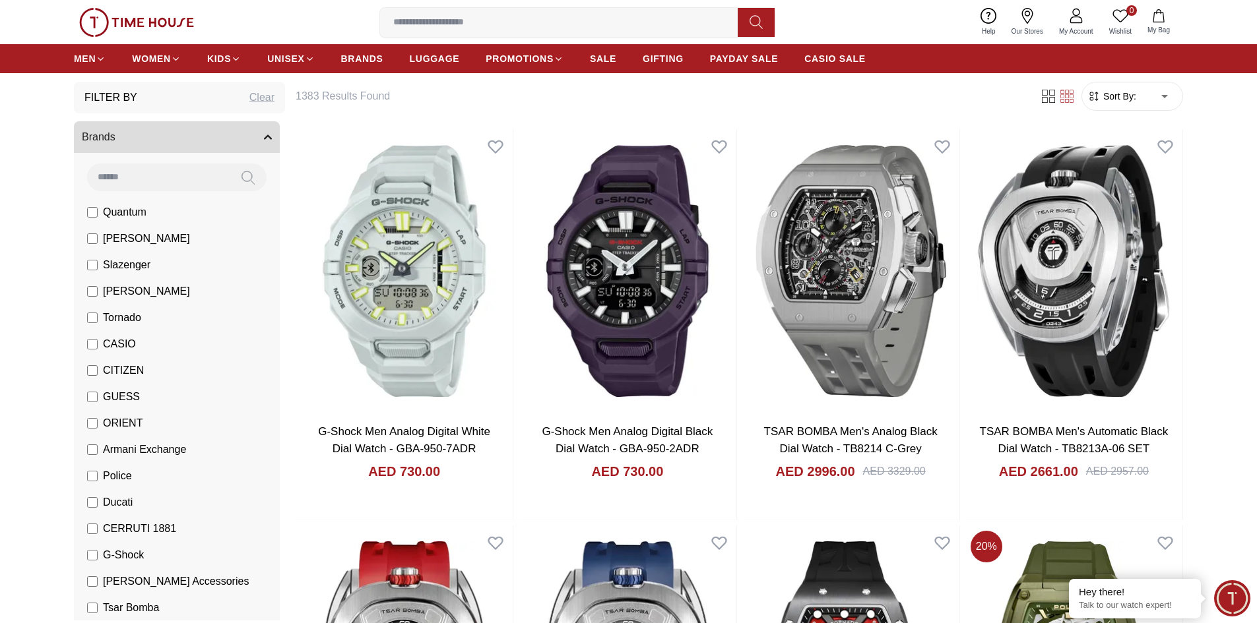
click at [139, 320] on span "Tornado" at bounding box center [122, 318] width 38 height 16
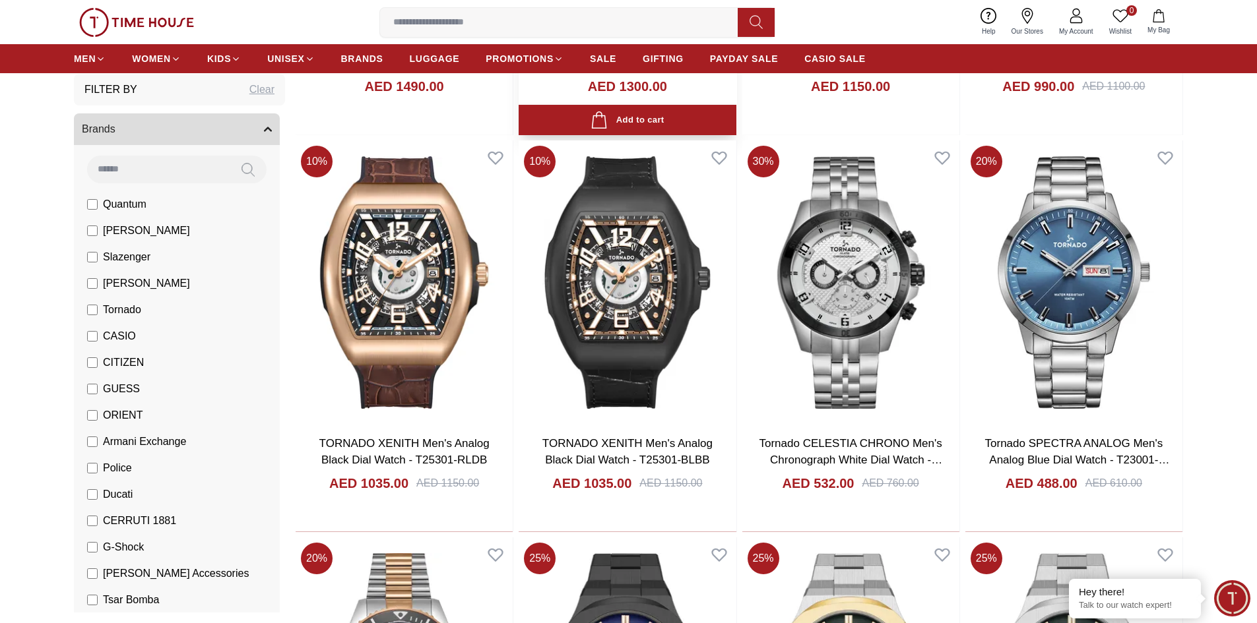
scroll to position [462, 0]
